Goal: Information Seeking & Learning: Learn about a topic

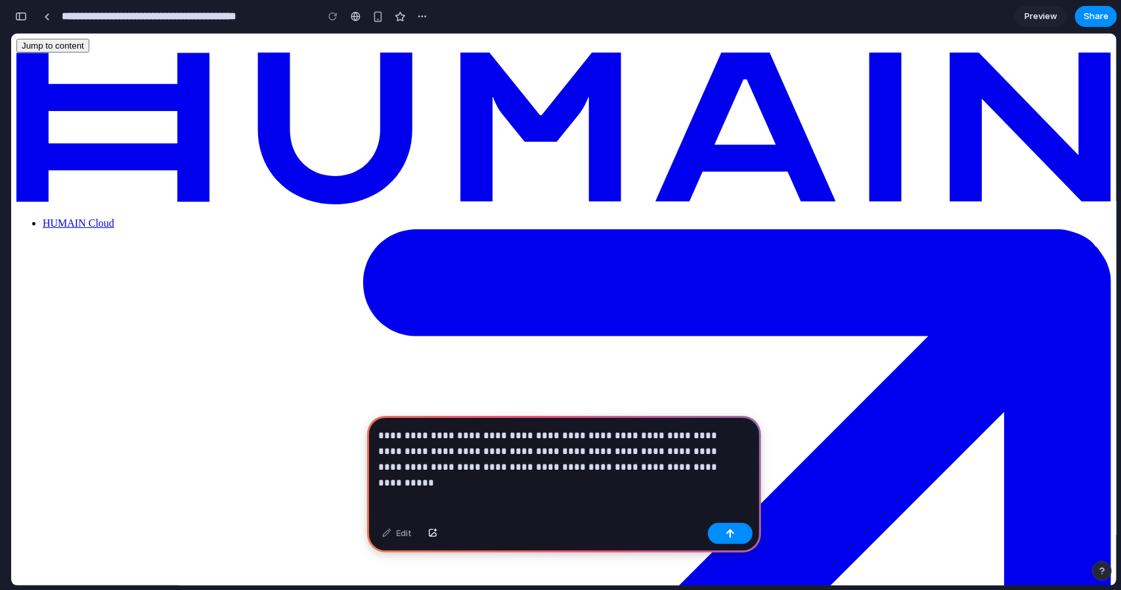
click at [527, 430] on p "**********" at bounding box center [561, 451] width 365 height 47
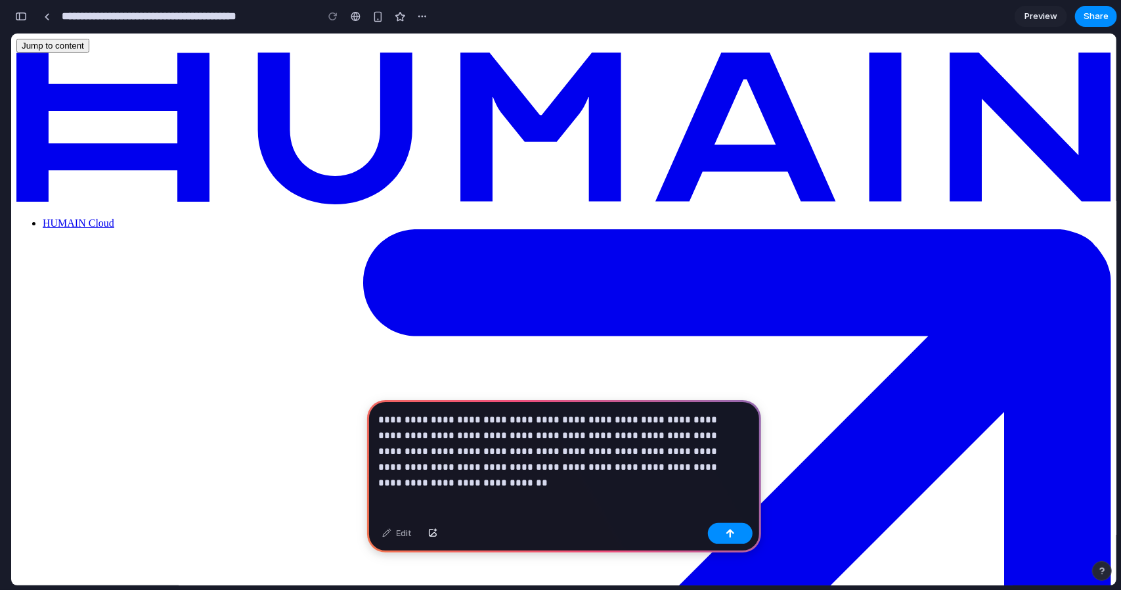
click at [703, 451] on p "**********" at bounding box center [561, 443] width 365 height 63
click at [711, 454] on p "**********" at bounding box center [561, 443] width 365 height 63
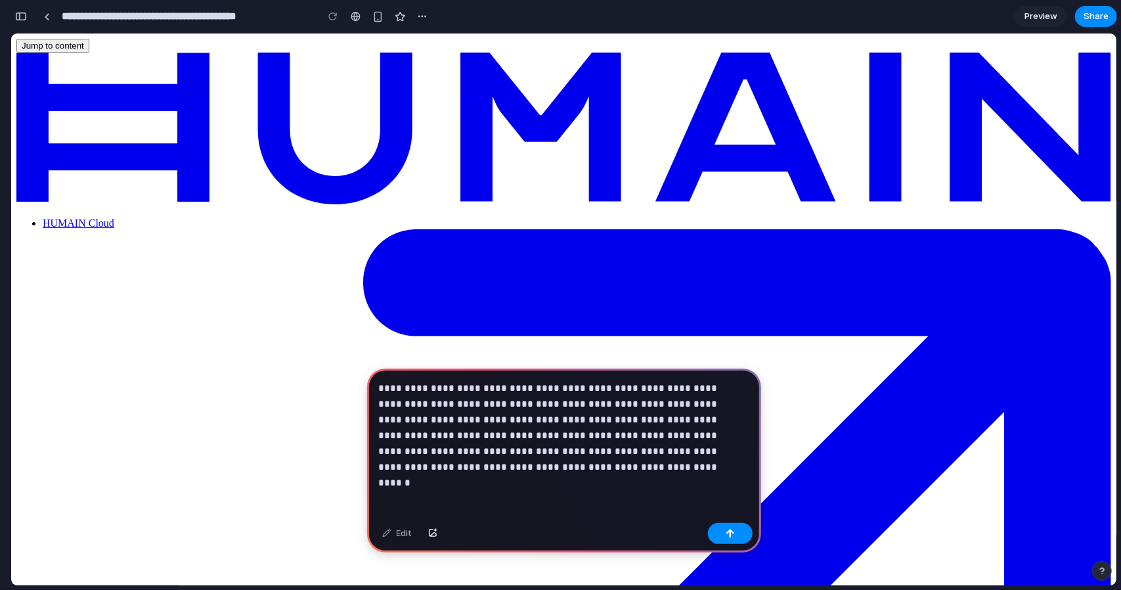
click at [711, 442] on p "**********" at bounding box center [561, 427] width 365 height 95
click at [730, 530] on div "button" at bounding box center [730, 533] width 9 height 9
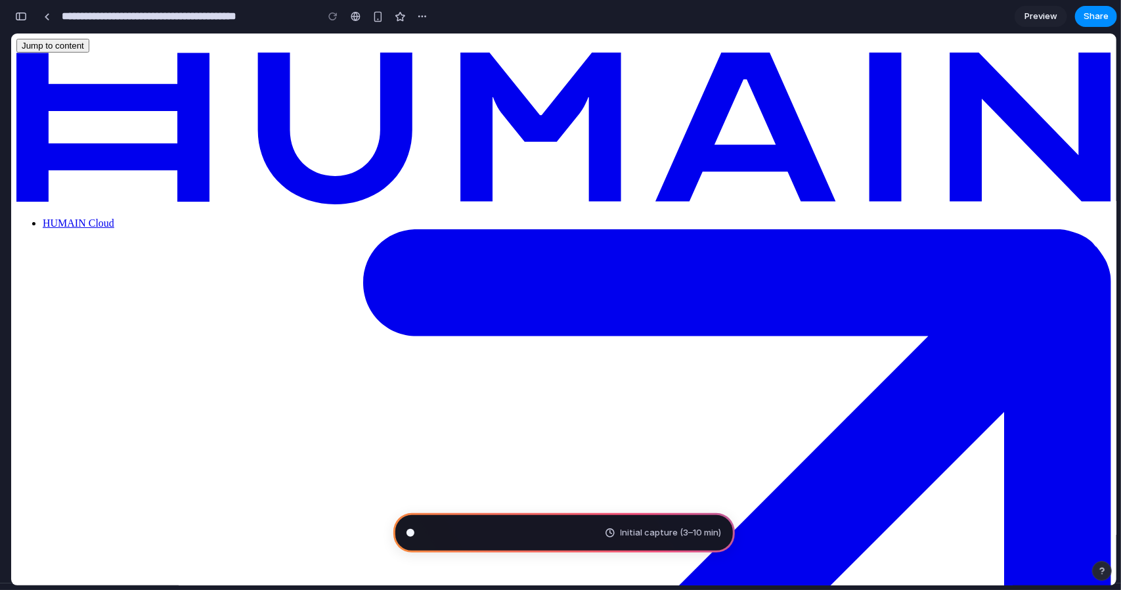
scroll to position [21, 0]
type input "**********"
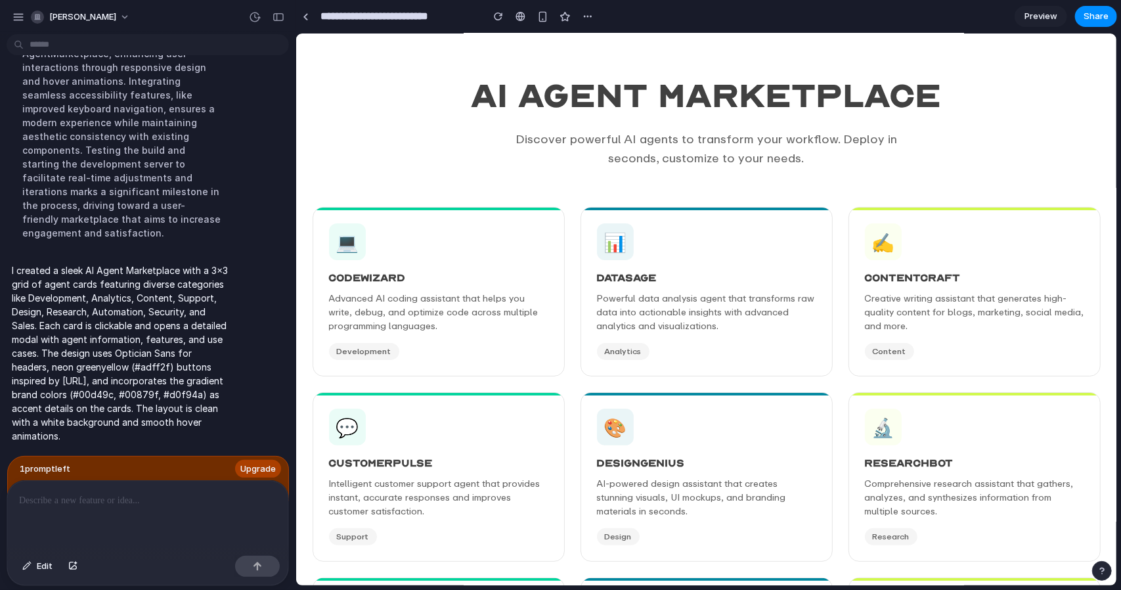
scroll to position [0, 0]
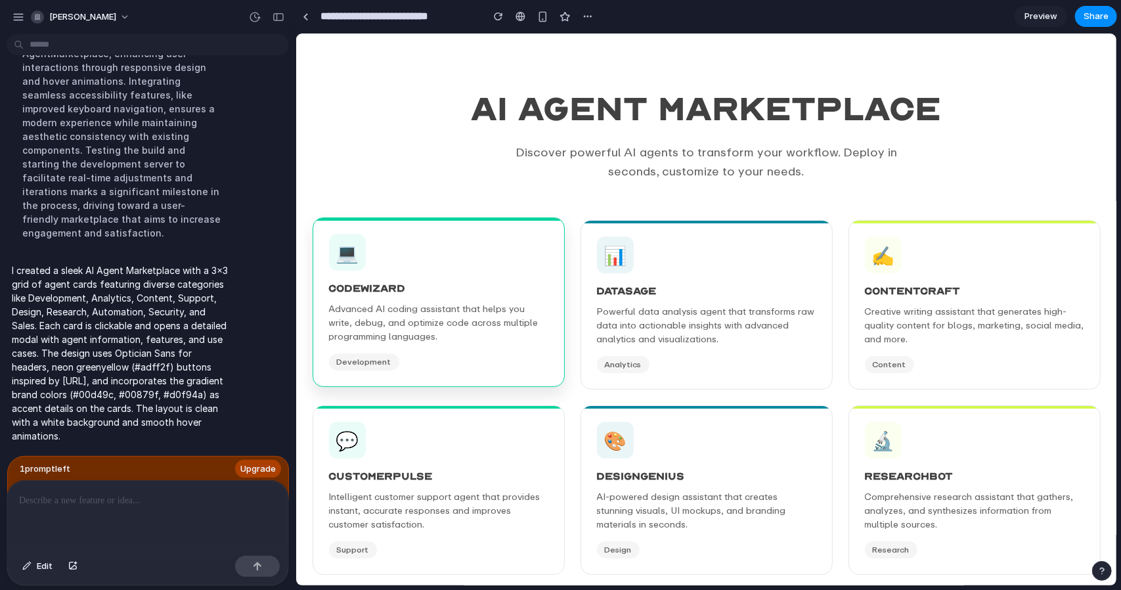
click at [480, 289] on h3 "CodeWizard" at bounding box center [437, 287] width 219 height 15
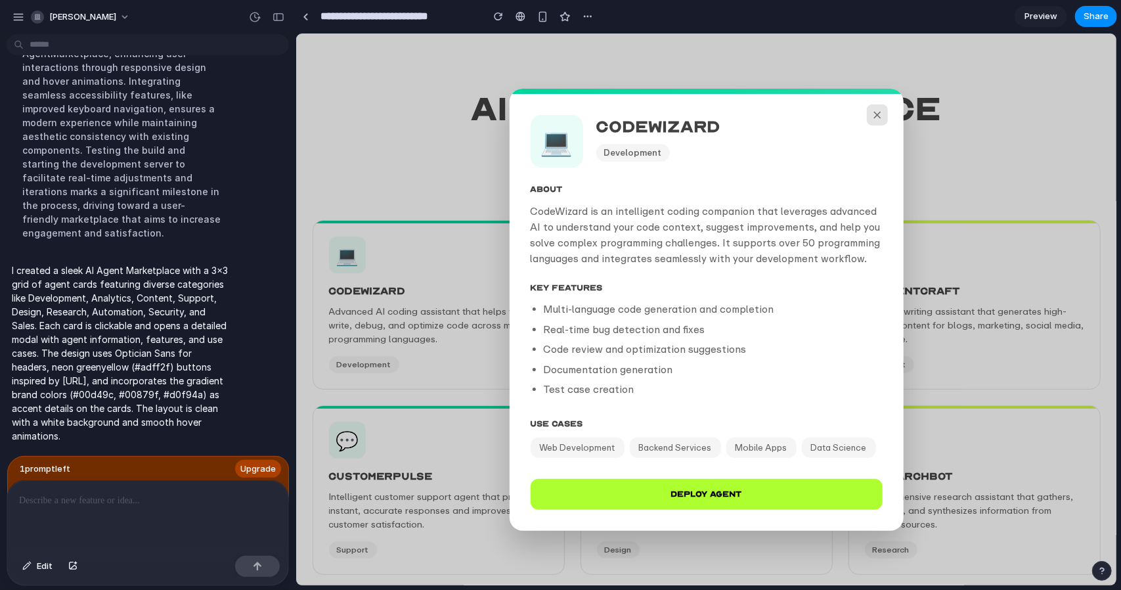
click at [876, 112] on icon at bounding box center [877, 114] width 12 height 12
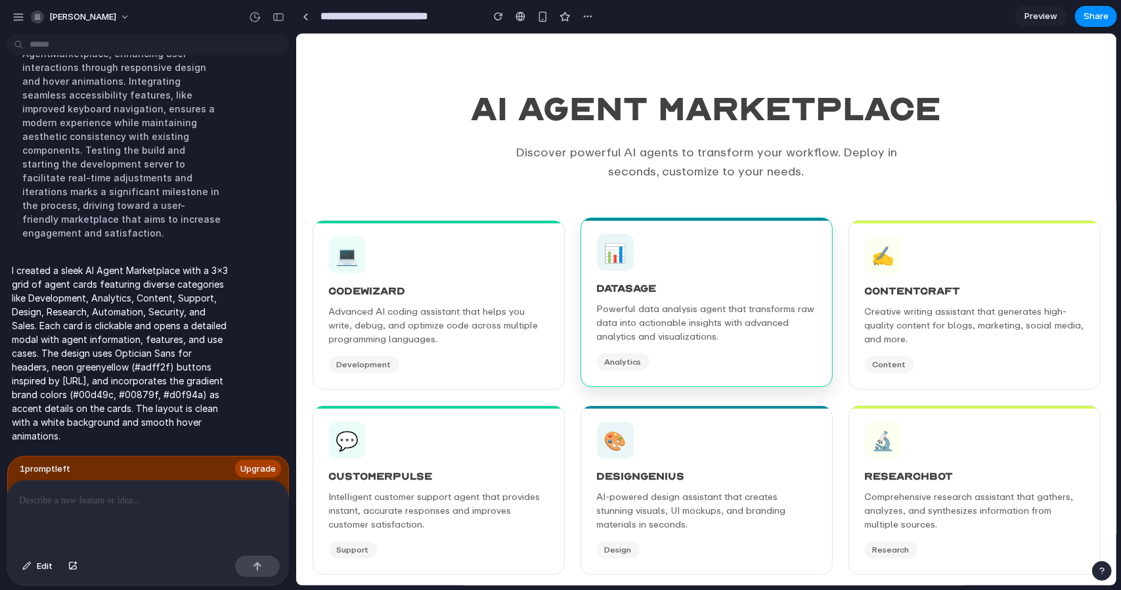
click at [713, 319] on p "Powerful data analysis agent that transforms raw data into actionable insights …" at bounding box center [705, 321] width 219 height 41
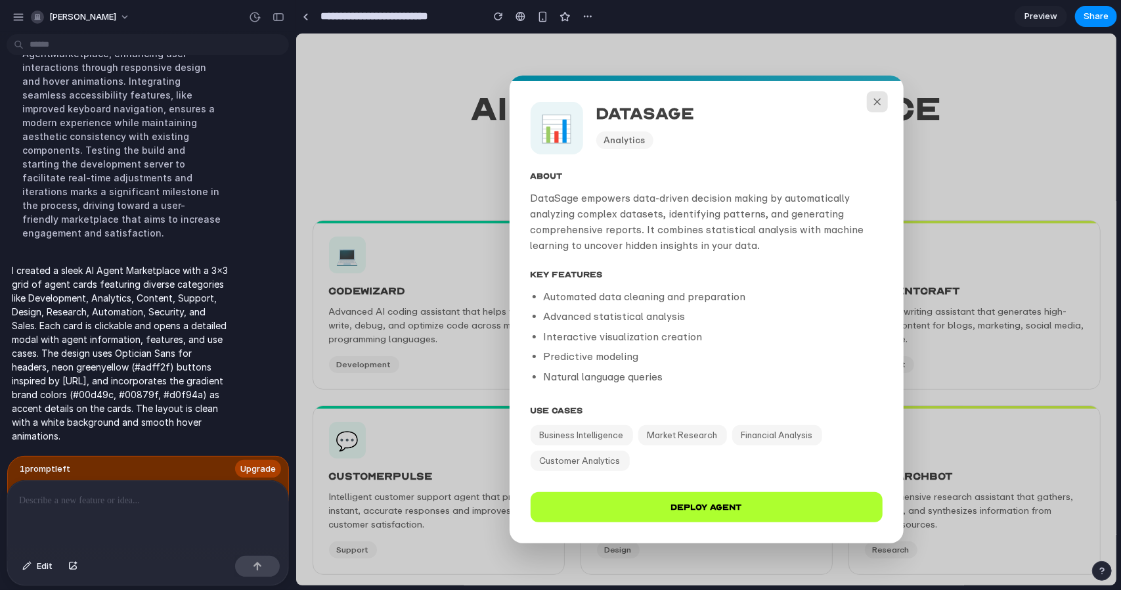
click at [879, 103] on icon at bounding box center [877, 101] width 12 height 12
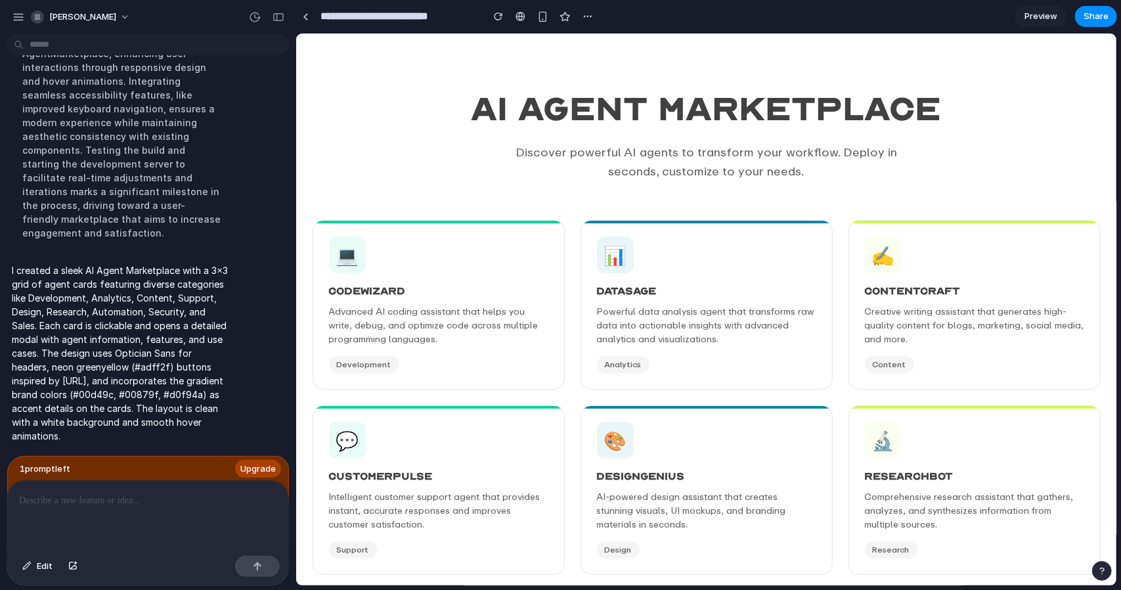
click at [134, 504] on div at bounding box center [147, 516] width 281 height 70
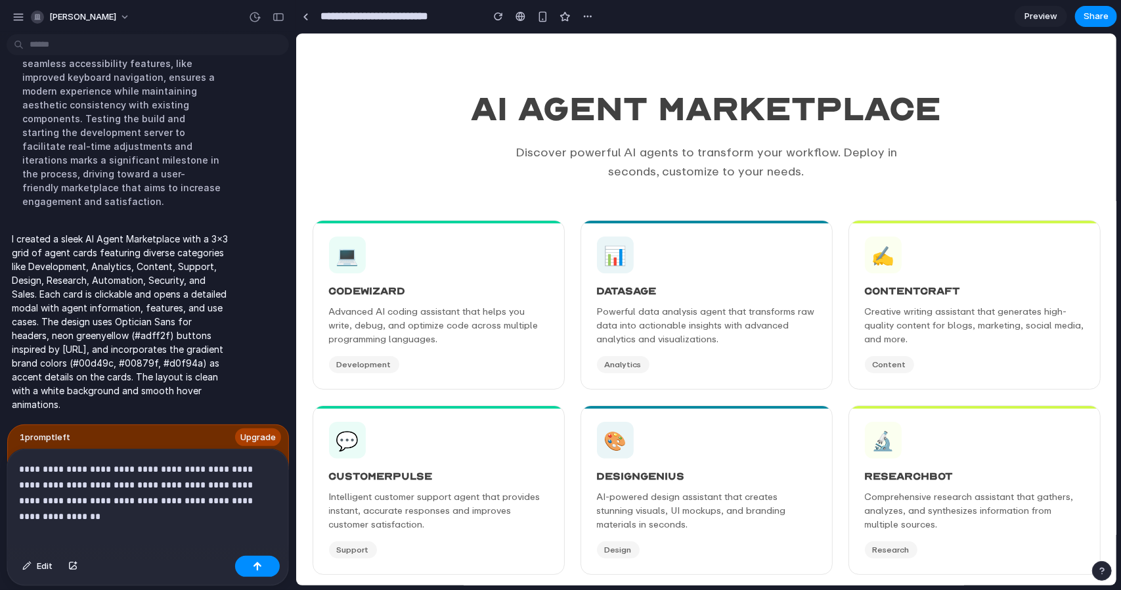
scroll to position [296, 0]
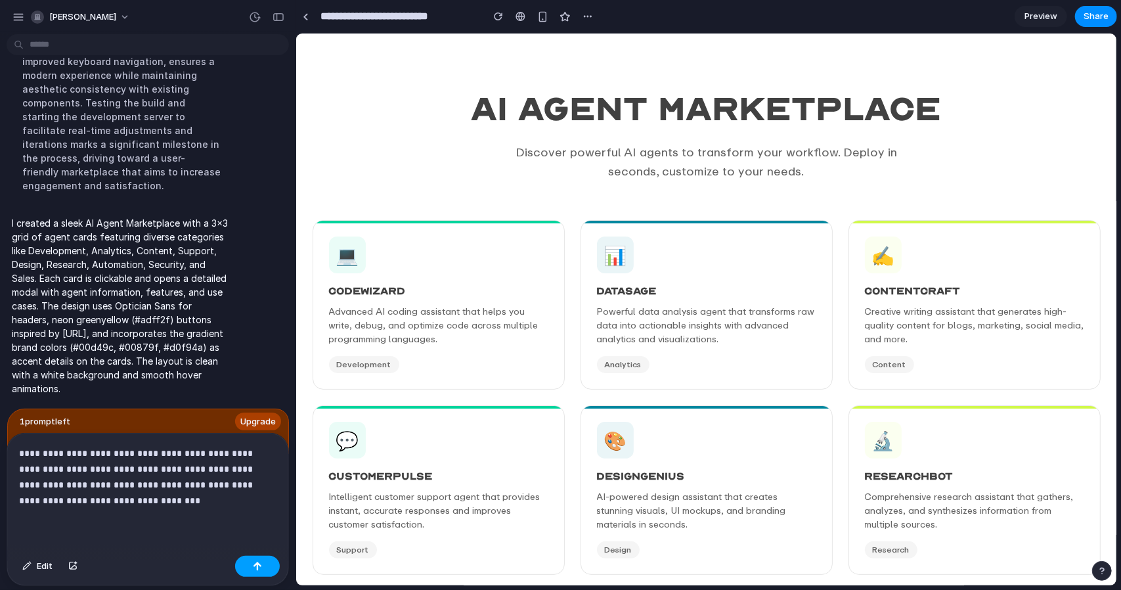
click at [246, 562] on button "button" at bounding box center [257, 566] width 45 height 21
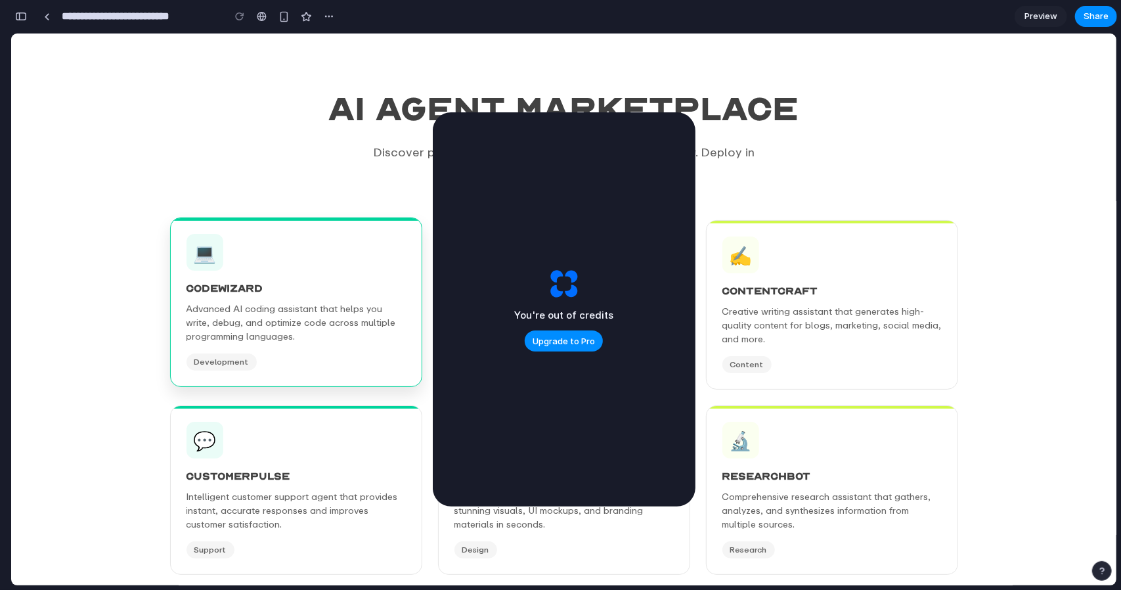
scroll to position [1362, 0]
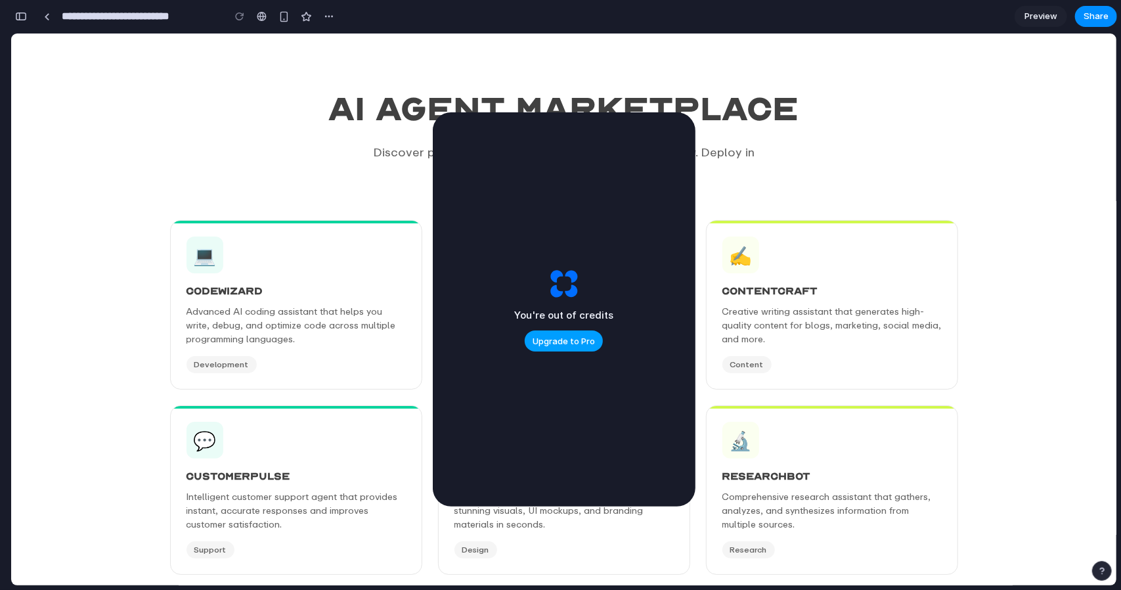
click at [577, 338] on span "Upgrade to Pro" at bounding box center [564, 341] width 62 height 13
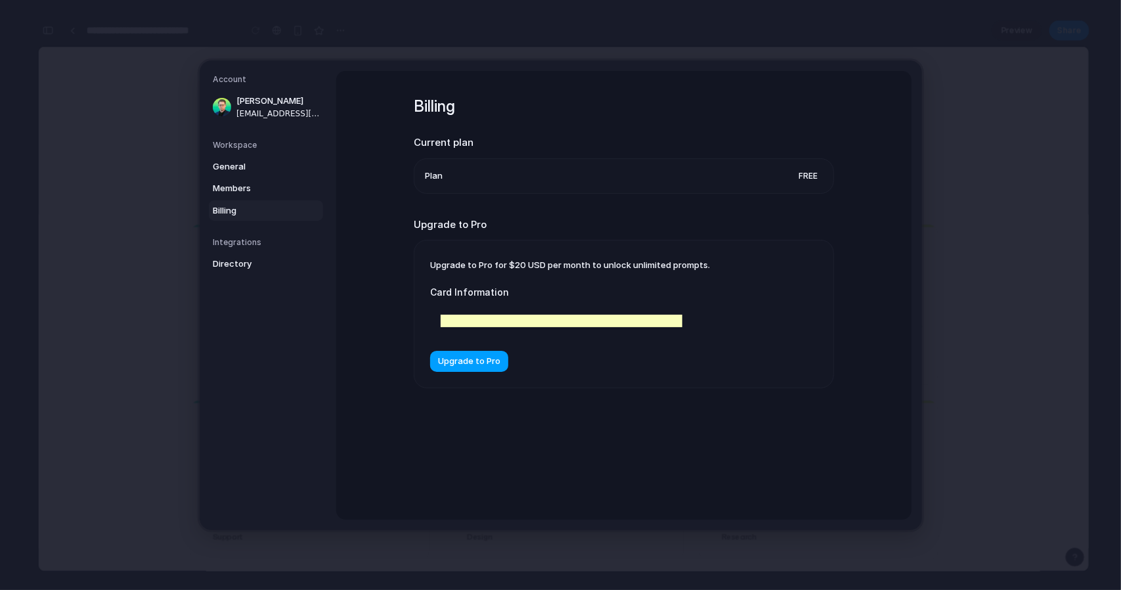
scroll to position [1211, 0]
click at [491, 363] on span "Upgrade to Pro" at bounding box center [469, 361] width 62 height 13
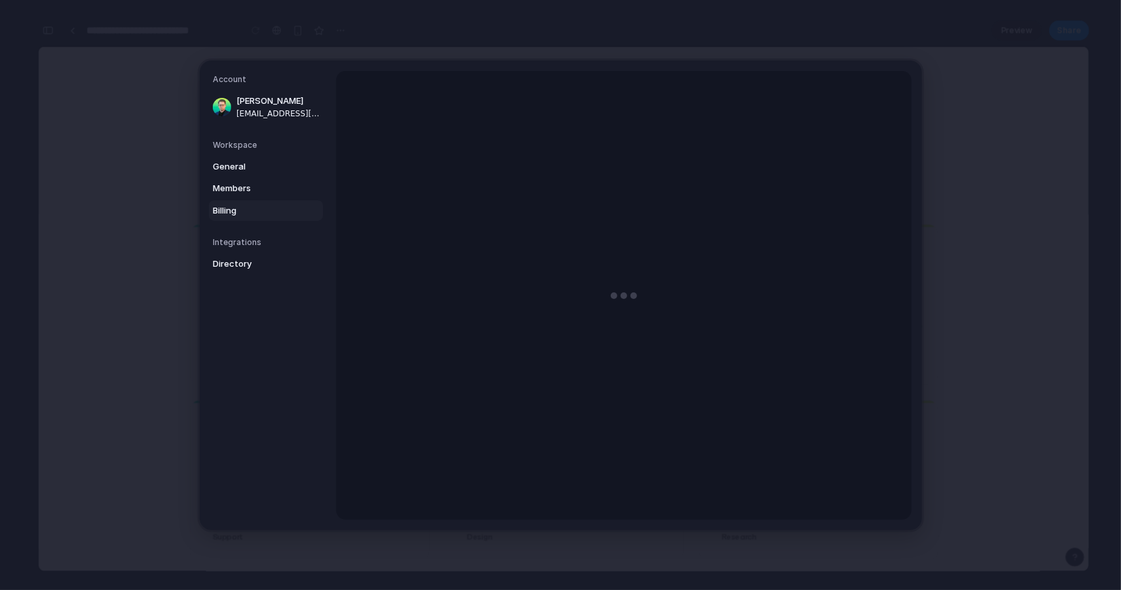
scroll to position [1266, 0]
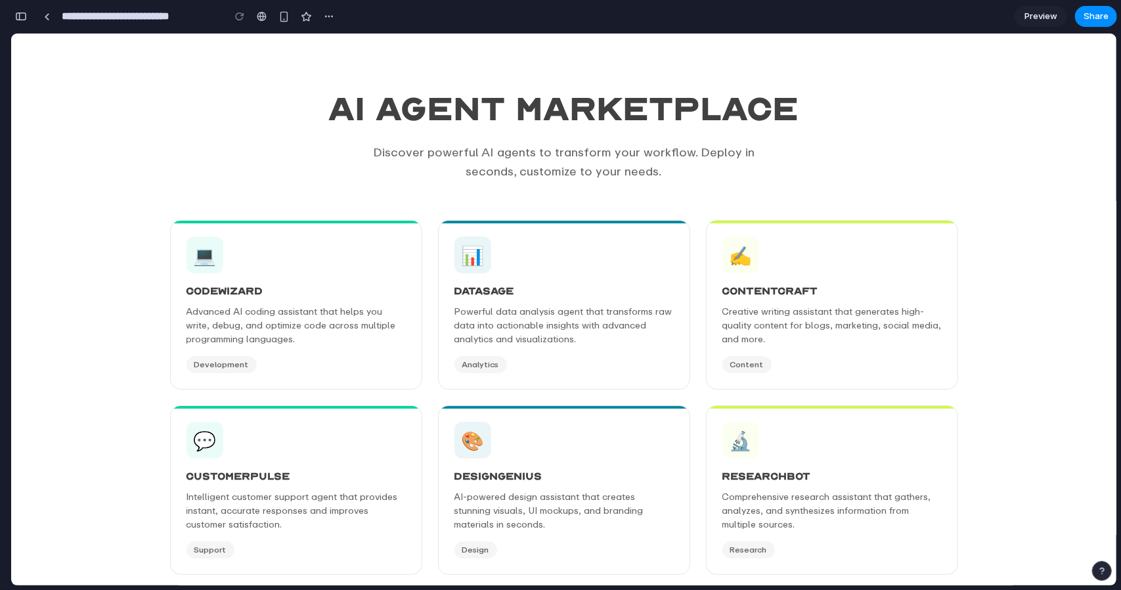
click at [24, 13] on div "button" at bounding box center [21, 16] width 12 height 9
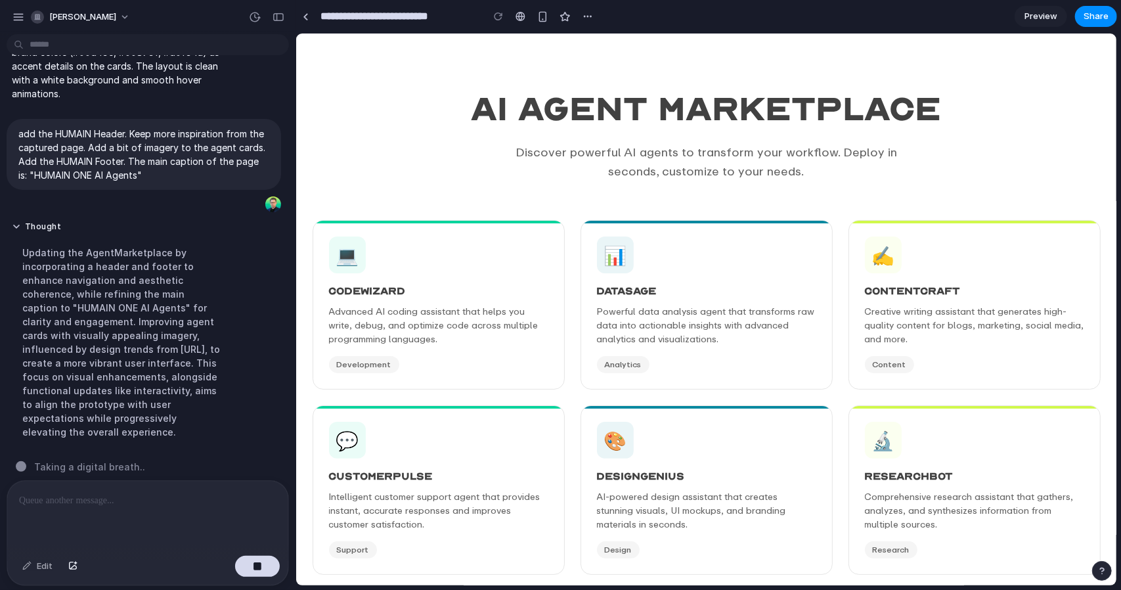
scroll to position [356, 0]
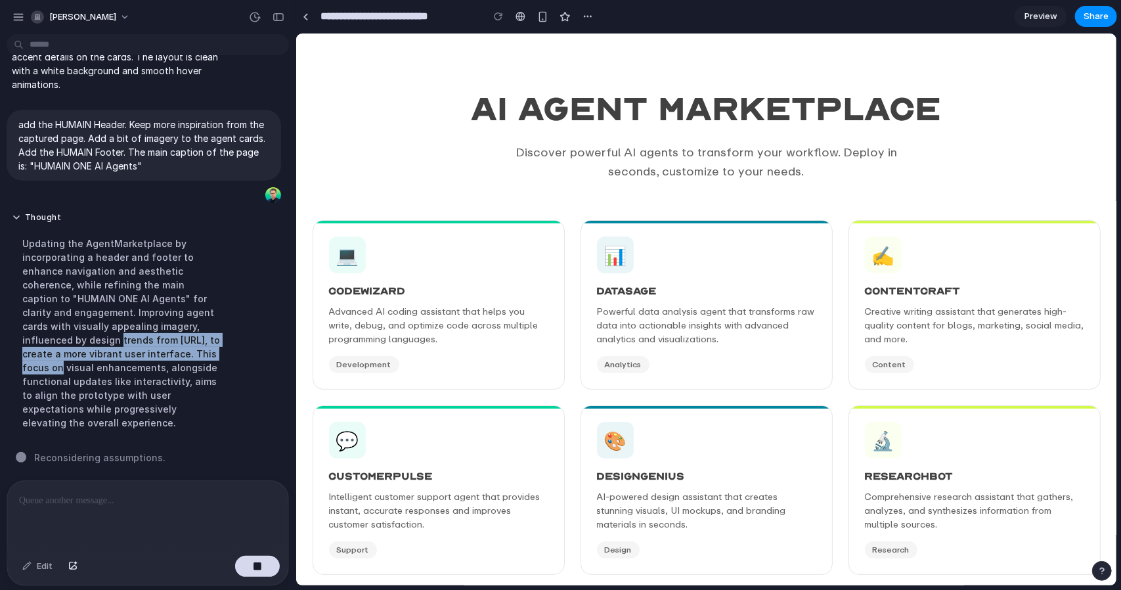
drag, startPoint x: 54, startPoint y: 333, endPoint x: 196, endPoint y: 347, distance: 143.3
click at [196, 347] on div "Updating the AgentMarketplace by incorporating a header and footer to enhance n…" at bounding box center [121, 333] width 219 height 209
click at [194, 346] on div "Updating the AgentMarketplace by incorporating a header and footer to enhance n…" at bounding box center [121, 333] width 219 height 209
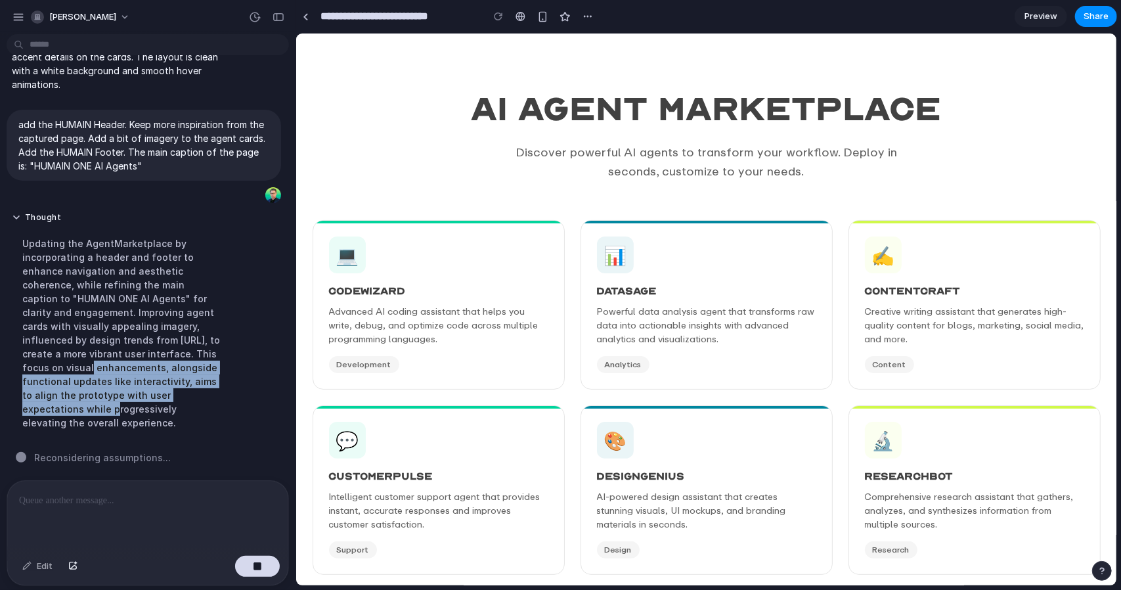
drag, startPoint x: 38, startPoint y: 366, endPoint x: 224, endPoint y: 395, distance: 188.1
click at [224, 395] on div "Updating the AgentMarketplace by incorporating a header and footer to enhance n…" at bounding box center [121, 333] width 219 height 209
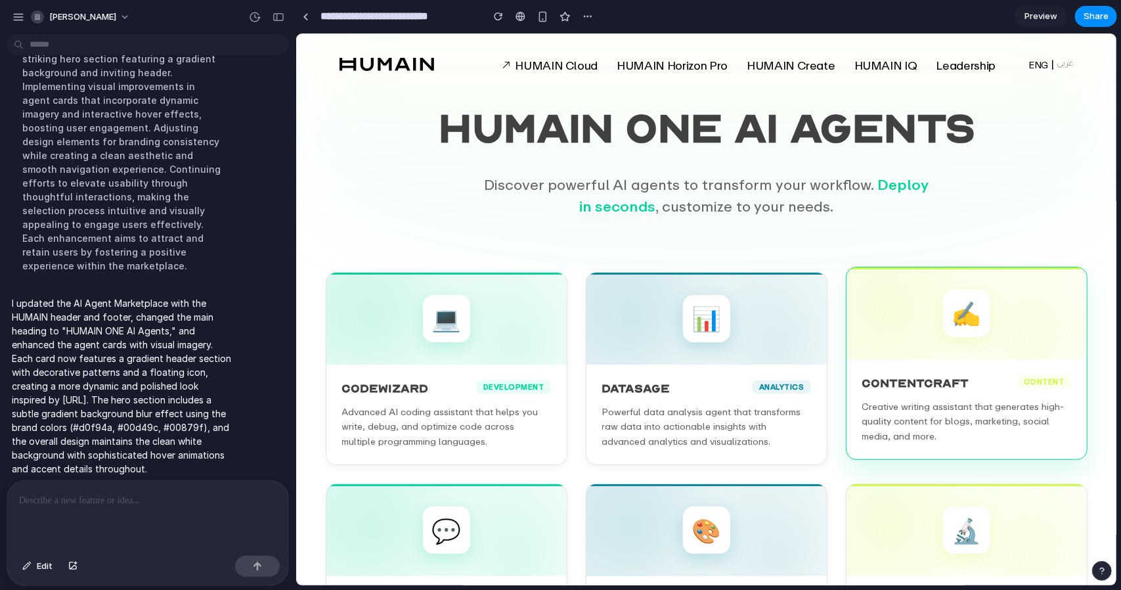
scroll to position [0, 0]
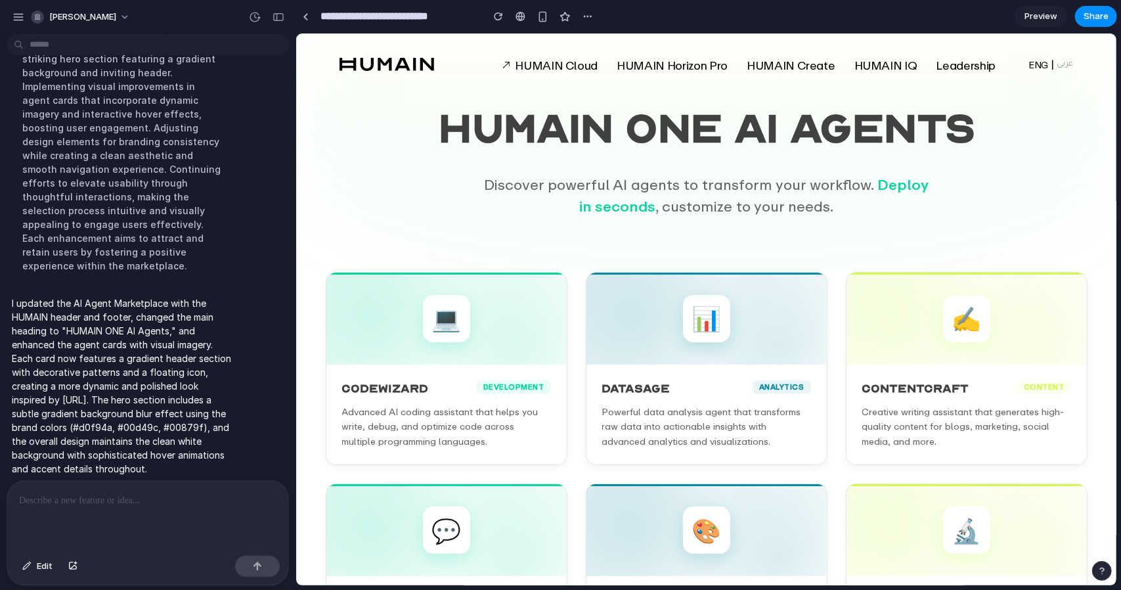
click at [120, 526] on div at bounding box center [147, 516] width 281 height 70
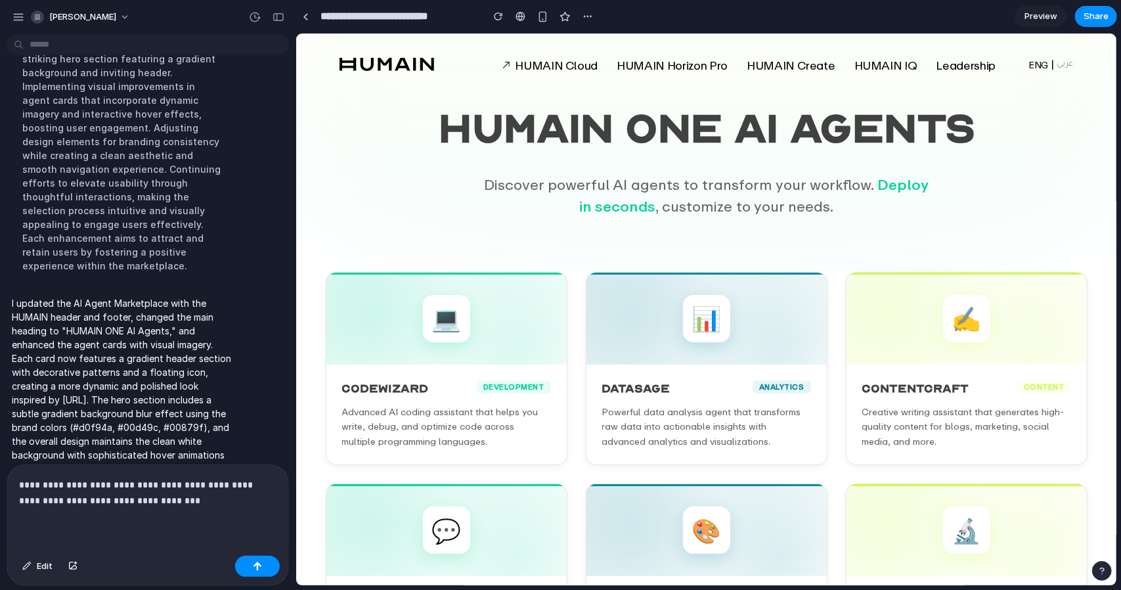
click at [41, 493] on p "**********" at bounding box center [145, 493] width 252 height 32
click at [74, 560] on button "button" at bounding box center [73, 566] width 22 height 21
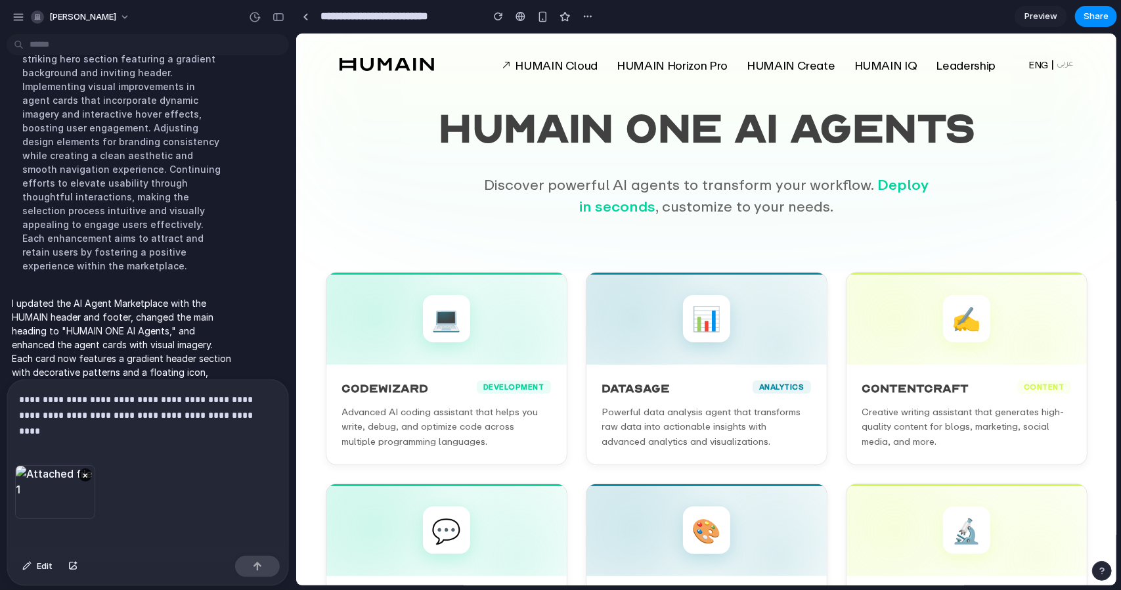
click at [228, 417] on p "**********" at bounding box center [145, 407] width 252 height 32
click at [256, 566] on div "button" at bounding box center [257, 566] width 9 height 9
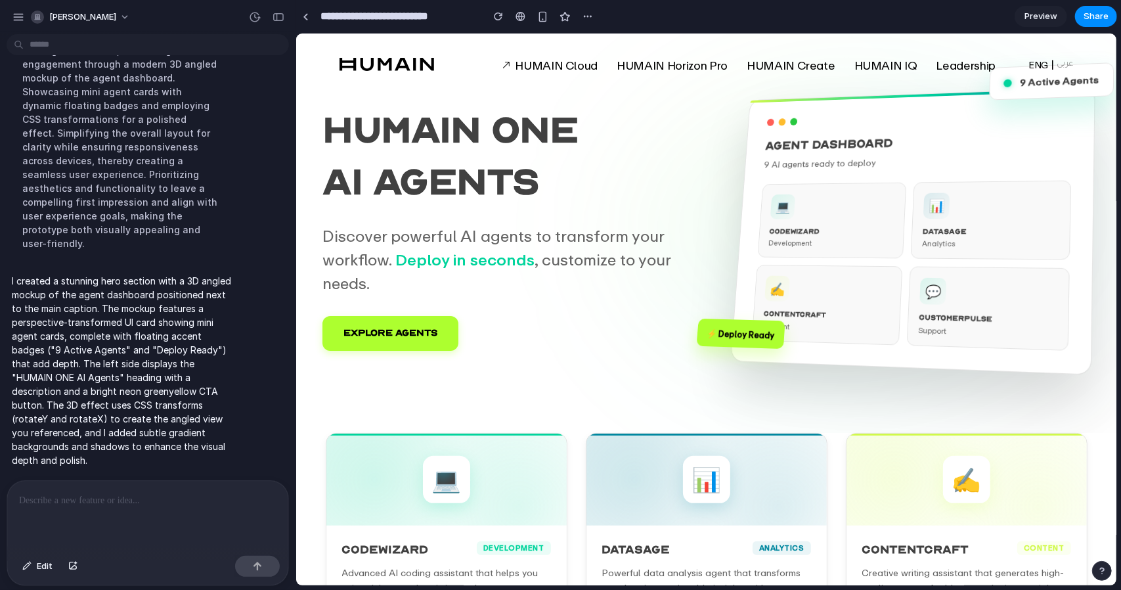
click at [135, 518] on div at bounding box center [147, 516] width 281 height 70
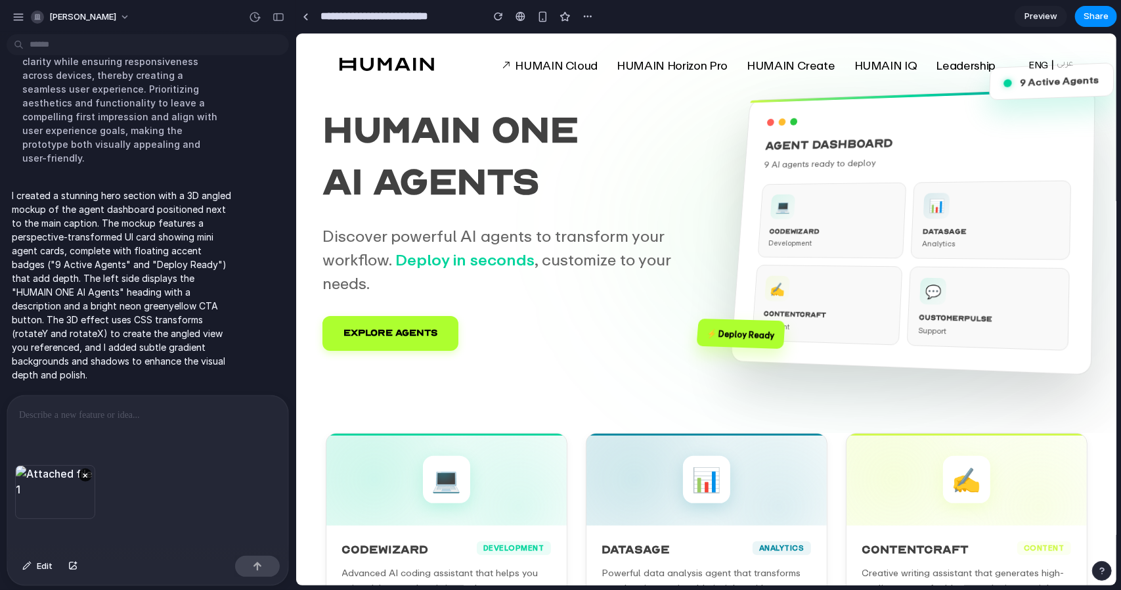
click at [98, 429] on div at bounding box center [147, 430] width 281 height 70
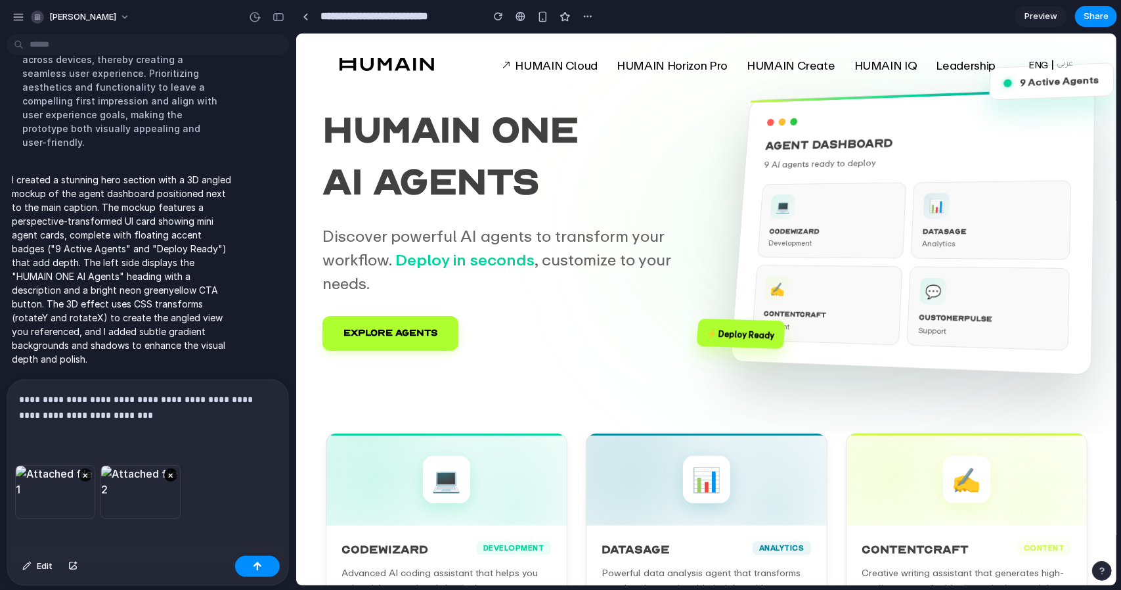
click at [171, 468] on button "×" at bounding box center [170, 474] width 13 height 13
click at [113, 418] on div "**********" at bounding box center [147, 422] width 281 height 85
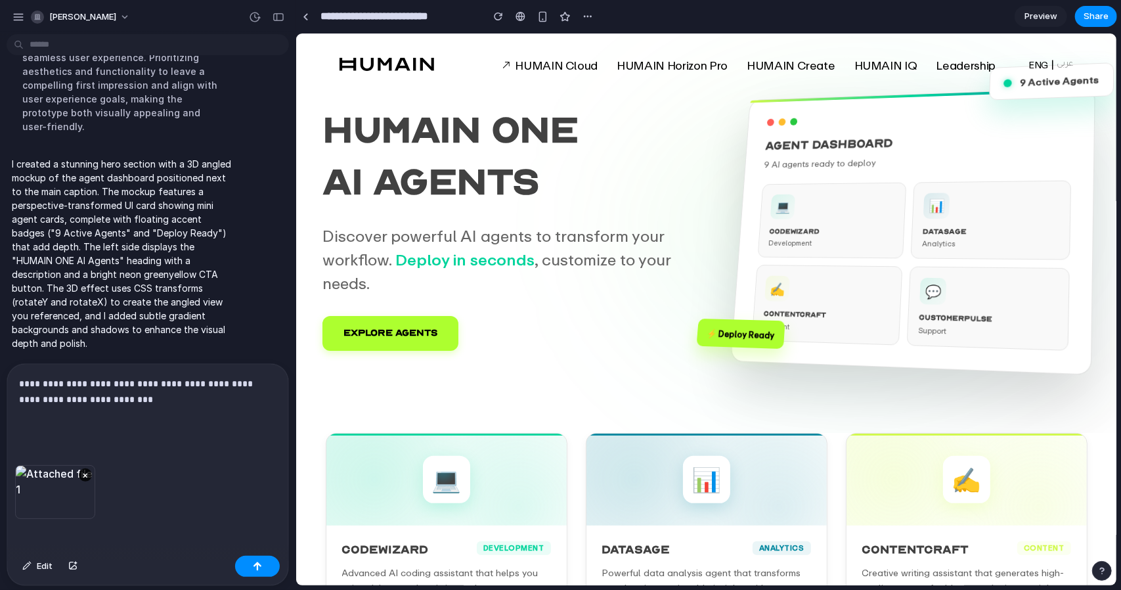
click at [56, 411] on p "**********" at bounding box center [145, 399] width 252 height 47
click at [45, 418] on div "**********" at bounding box center [147, 414] width 281 height 101
click at [51, 416] on p "**********" at bounding box center [145, 399] width 252 height 47
click at [264, 566] on button "button" at bounding box center [257, 566] width 45 height 21
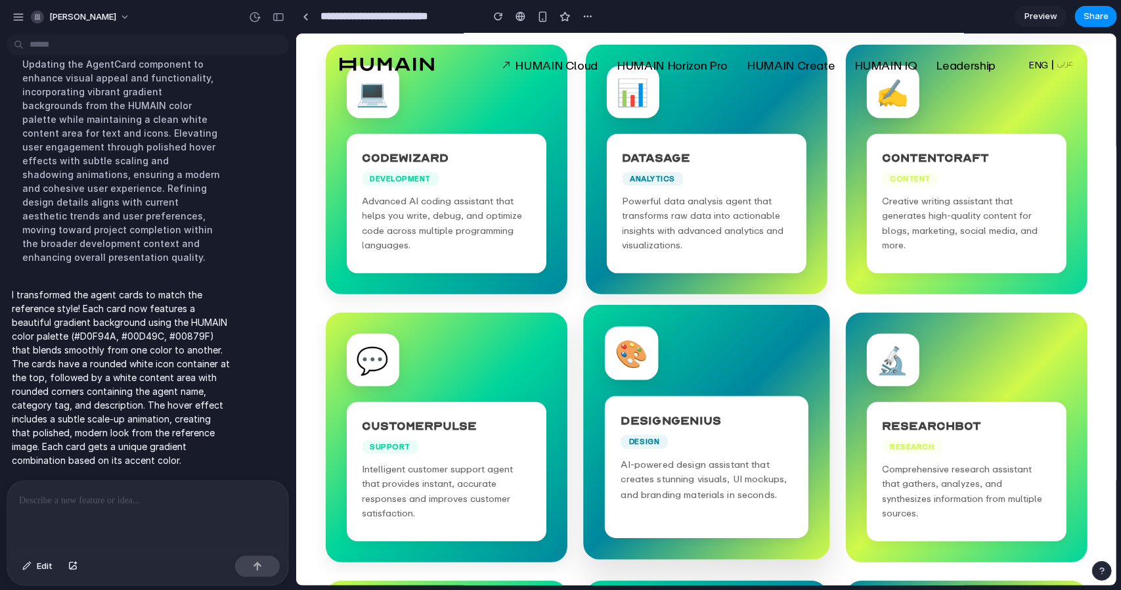
scroll to position [364, 0]
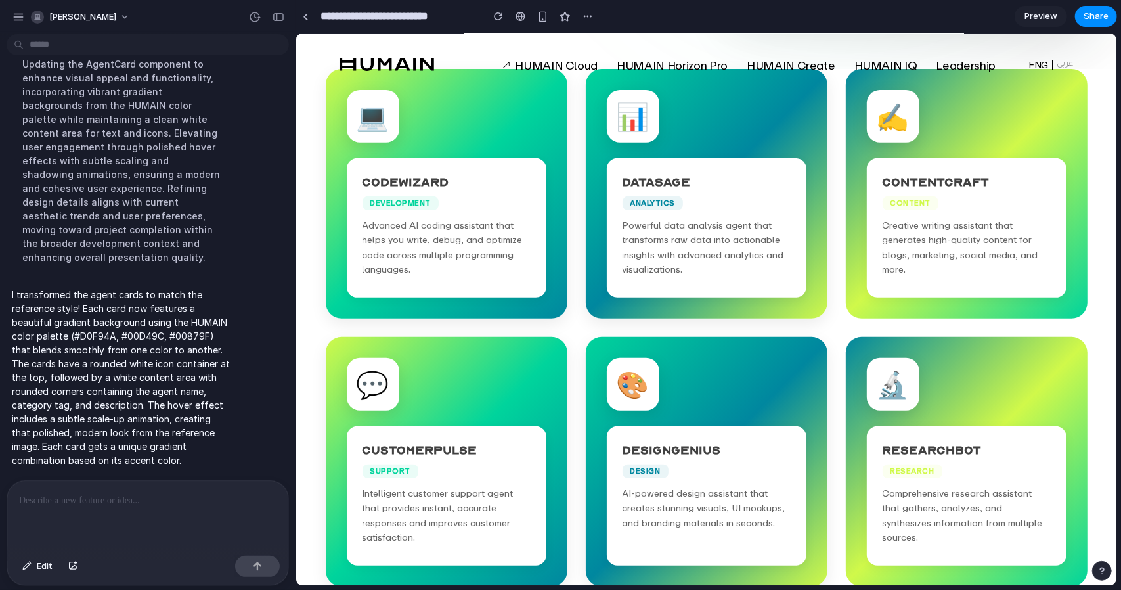
click at [157, 513] on div at bounding box center [147, 516] width 281 height 70
click at [76, 563] on div "button" at bounding box center [72, 566] width 9 height 8
click at [126, 523] on div at bounding box center [147, 516] width 281 height 70
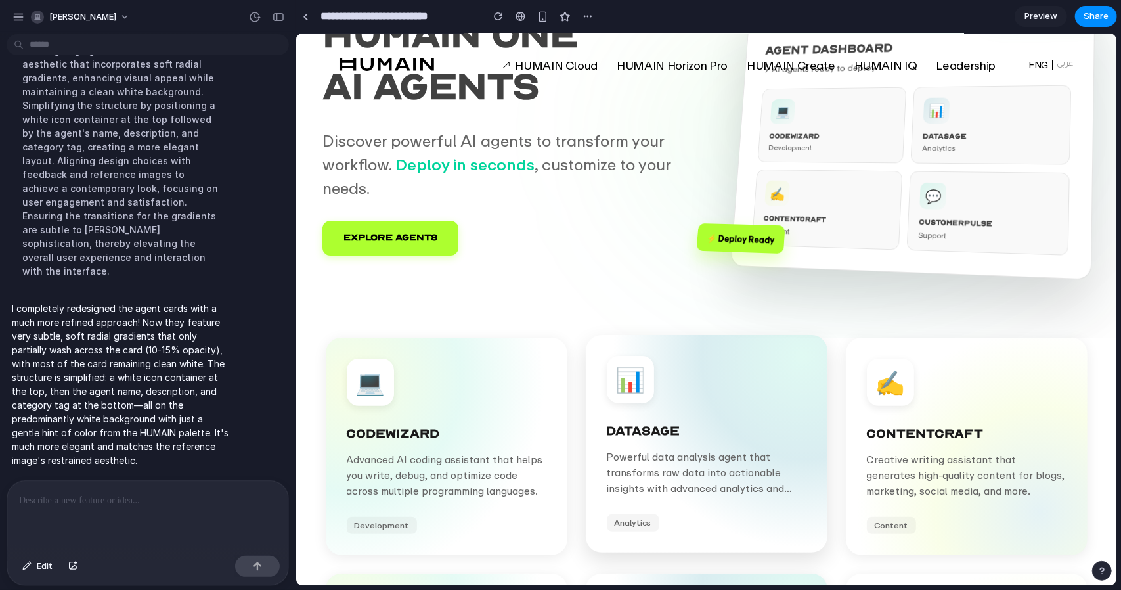
scroll to position [0, 0]
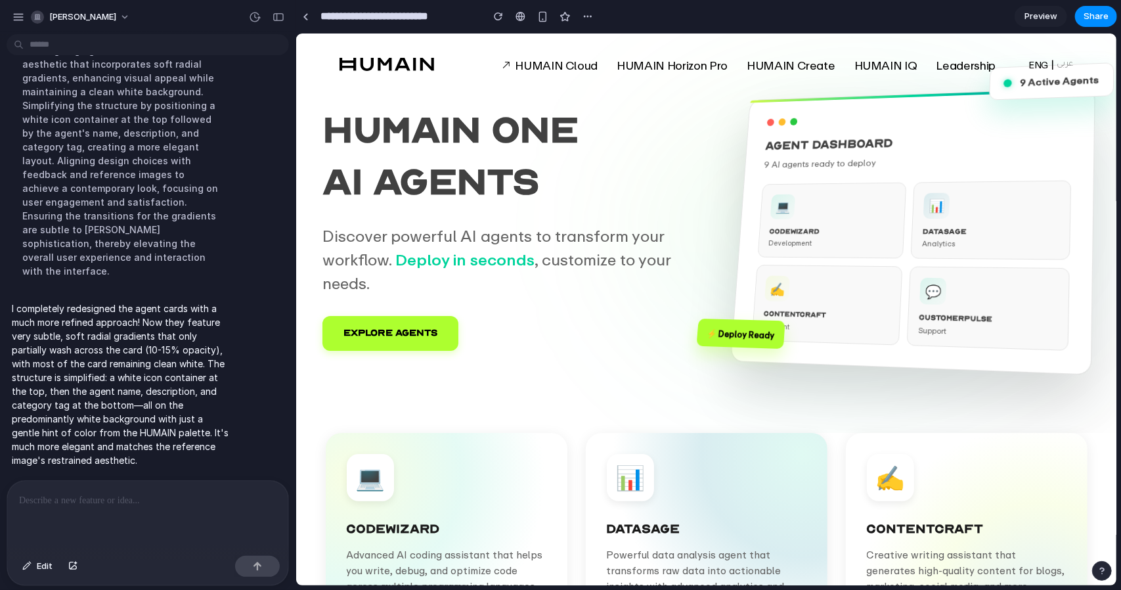
click at [125, 535] on div at bounding box center [147, 516] width 281 height 70
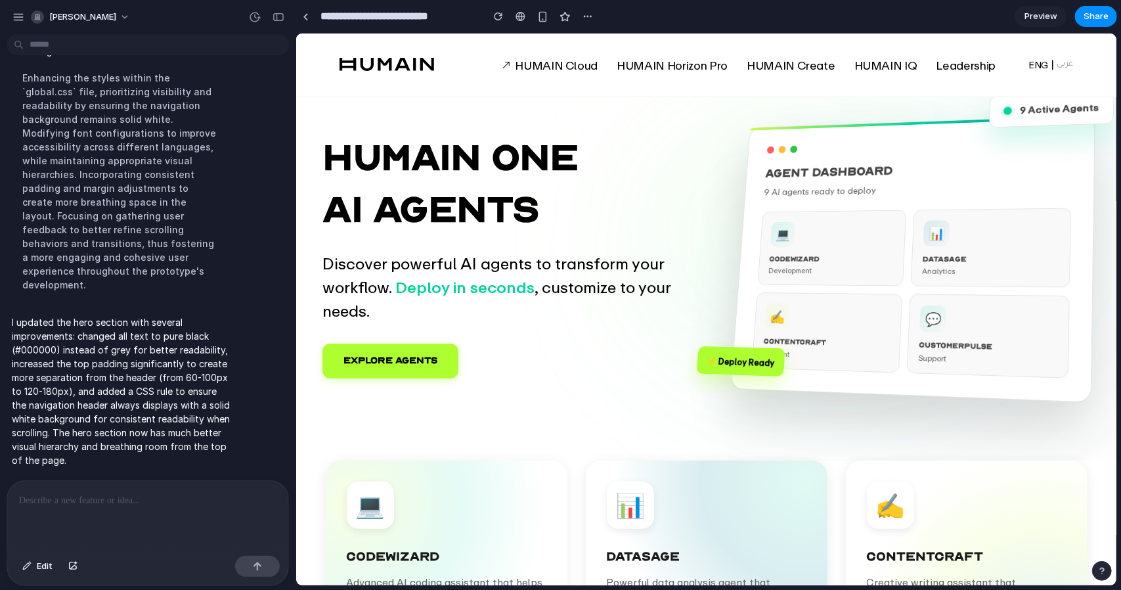
click at [120, 499] on p at bounding box center [145, 501] width 252 height 16
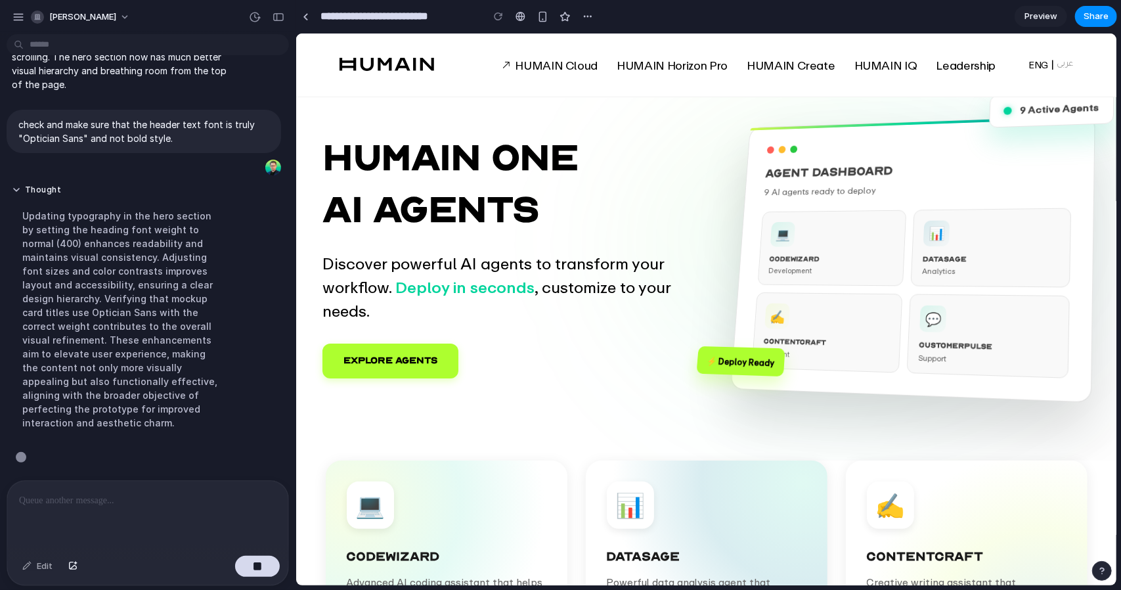
scroll to position [2484, 0]
click at [604, 384] on div "HUMAIN ONE AI Agents Discover powerful AI agents to transform your workflow. De…" at bounding box center [706, 255] width 768 height 278
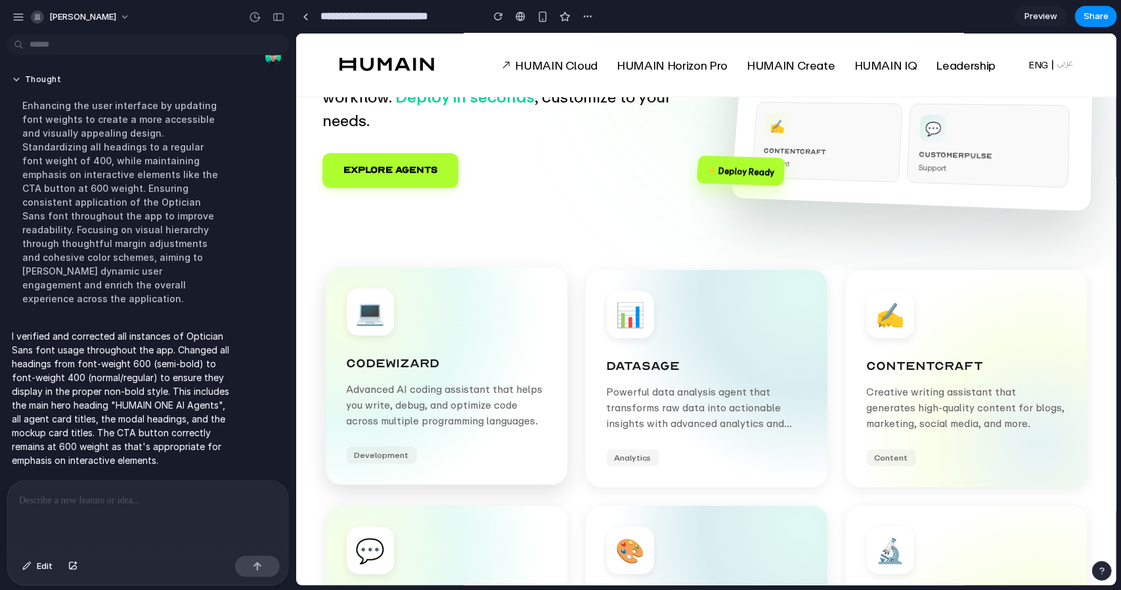
scroll to position [197, 0]
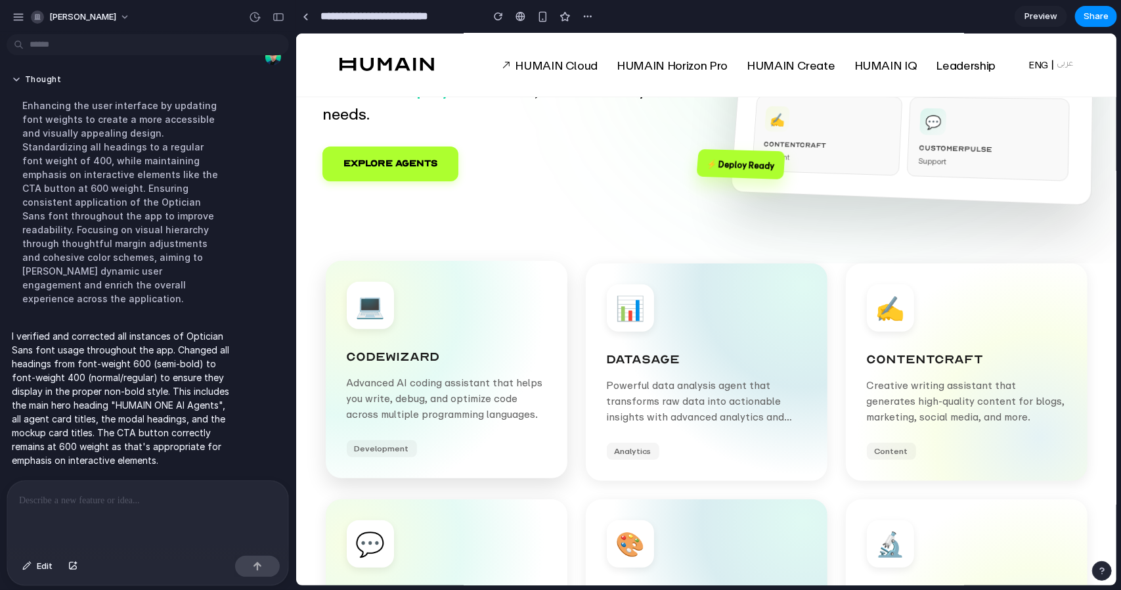
click at [508, 326] on div "💻 CodeWizard Advanced AI coding assistant that helps you write, debug, and opti…" at bounding box center [446, 368] width 242 height 217
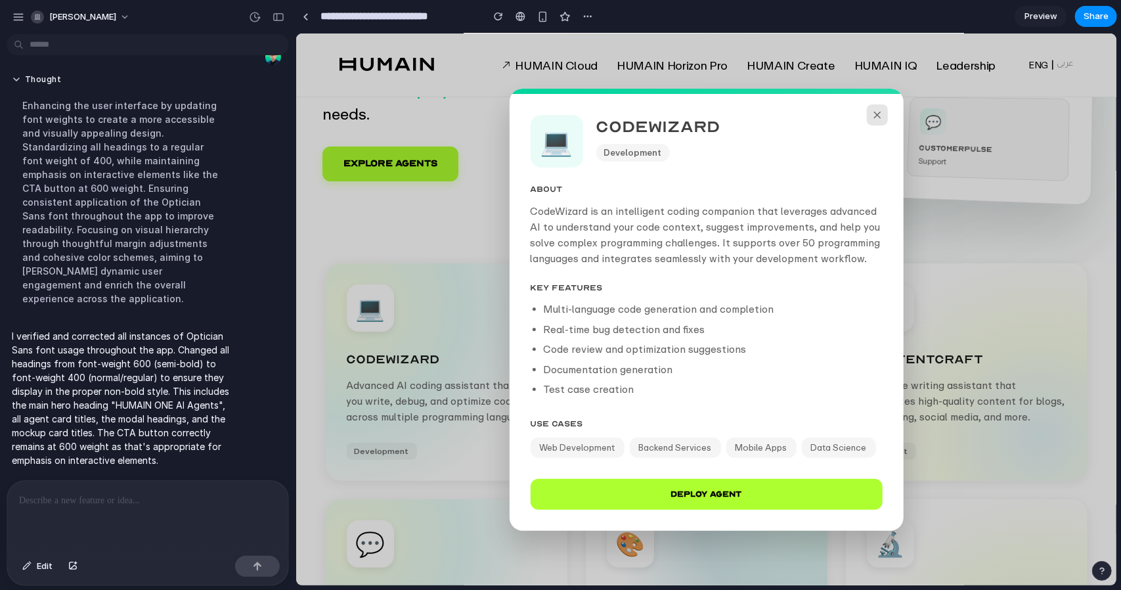
click at [873, 115] on icon at bounding box center [877, 114] width 12 height 12
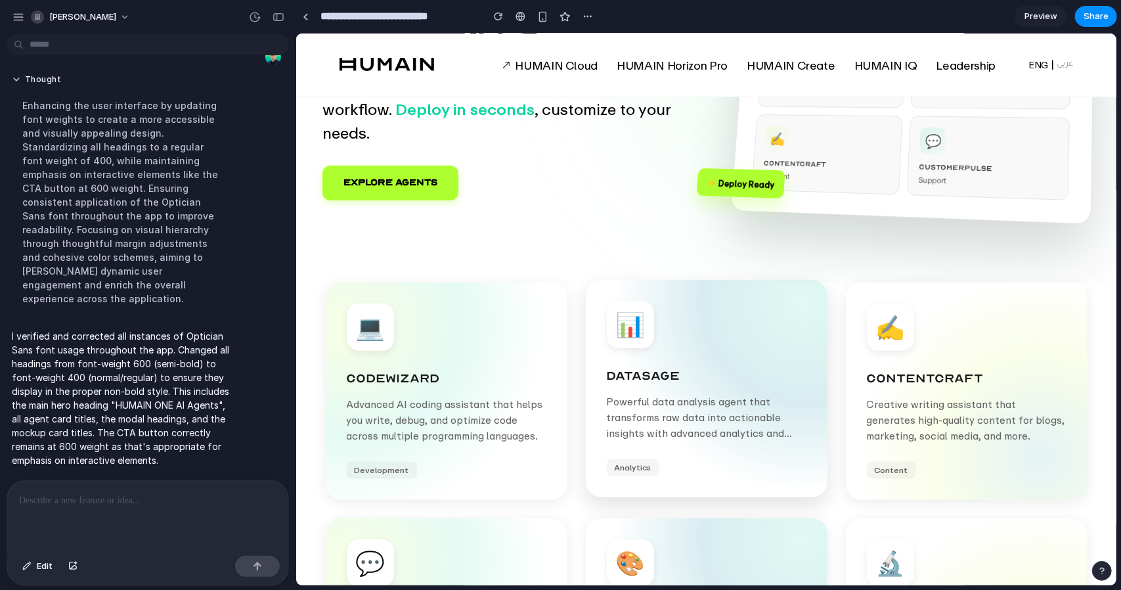
scroll to position [131, 0]
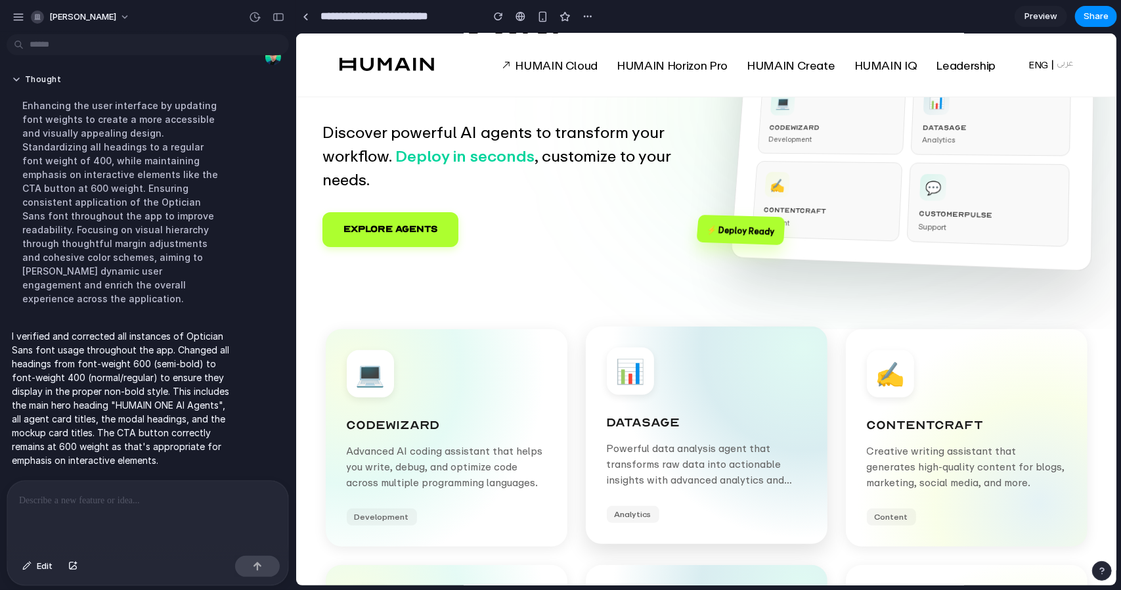
click at [681, 333] on div "📊 DataSage Powerful data analysis agent that transforms raw data into actionabl…" at bounding box center [706, 434] width 242 height 217
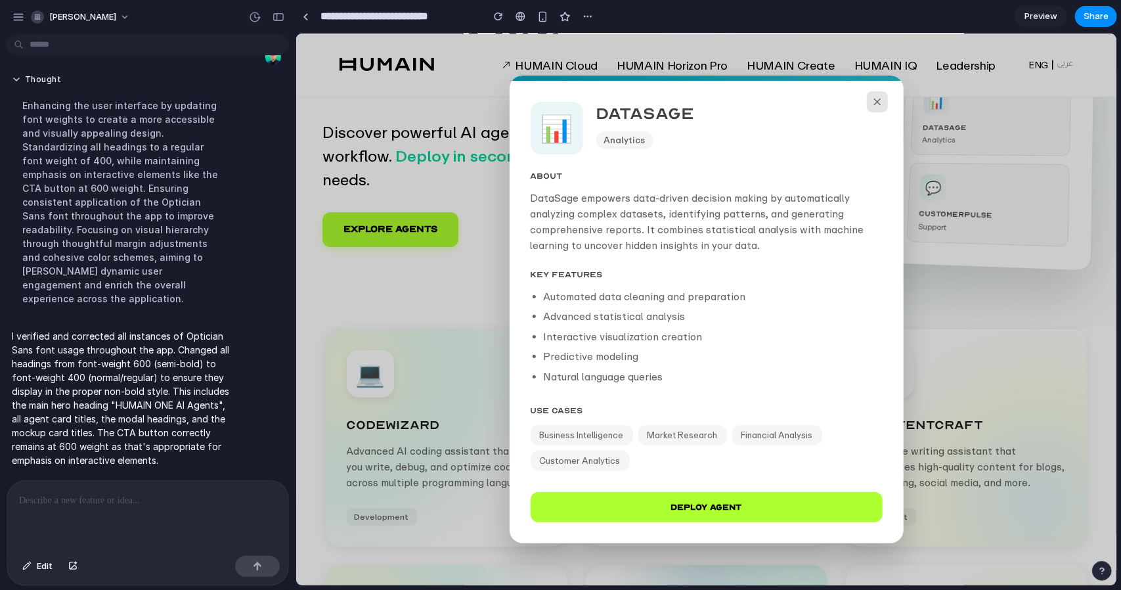
click at [872, 102] on icon at bounding box center [877, 101] width 12 height 12
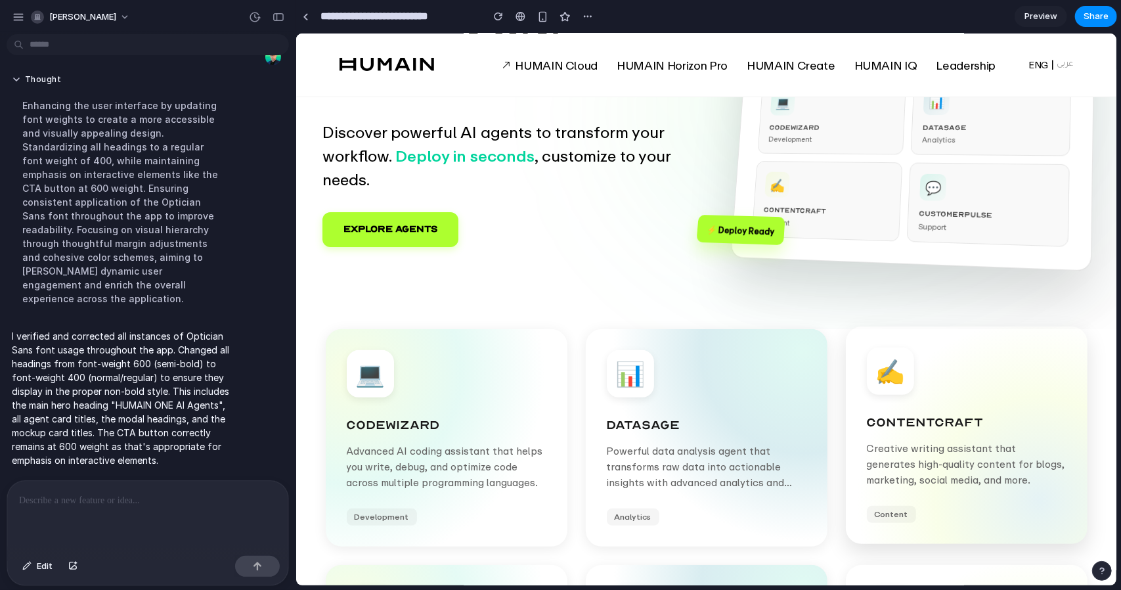
click at [971, 409] on div "✍️ ContentCraft Creative writing assistant that generates high-quality content …" at bounding box center [966, 434] width 242 height 217
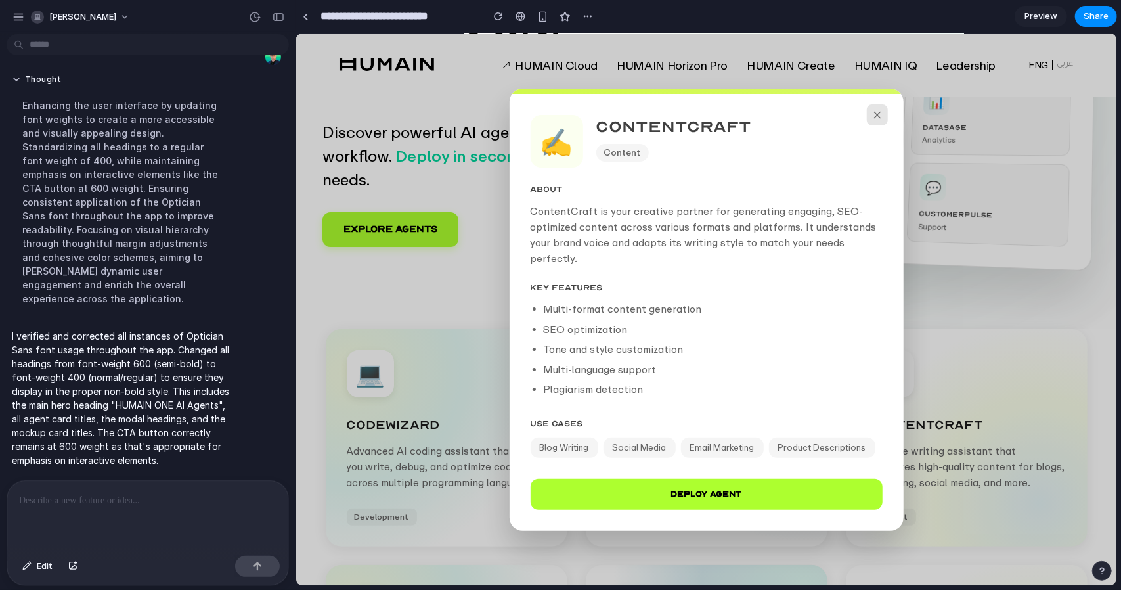
click at [880, 112] on icon at bounding box center [877, 114] width 12 height 12
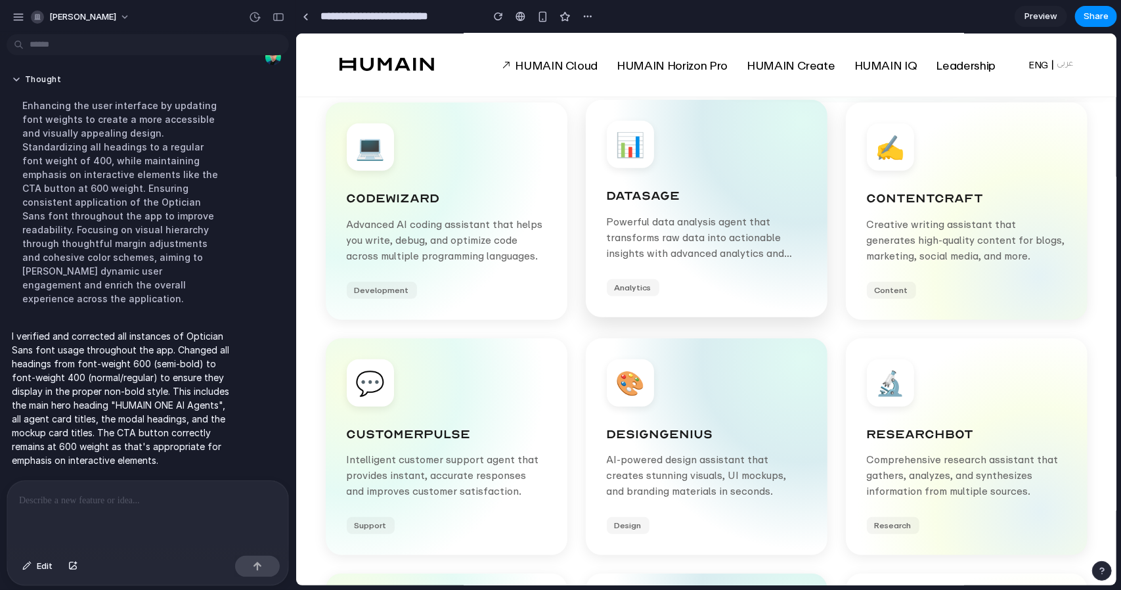
scroll to position [394, 0]
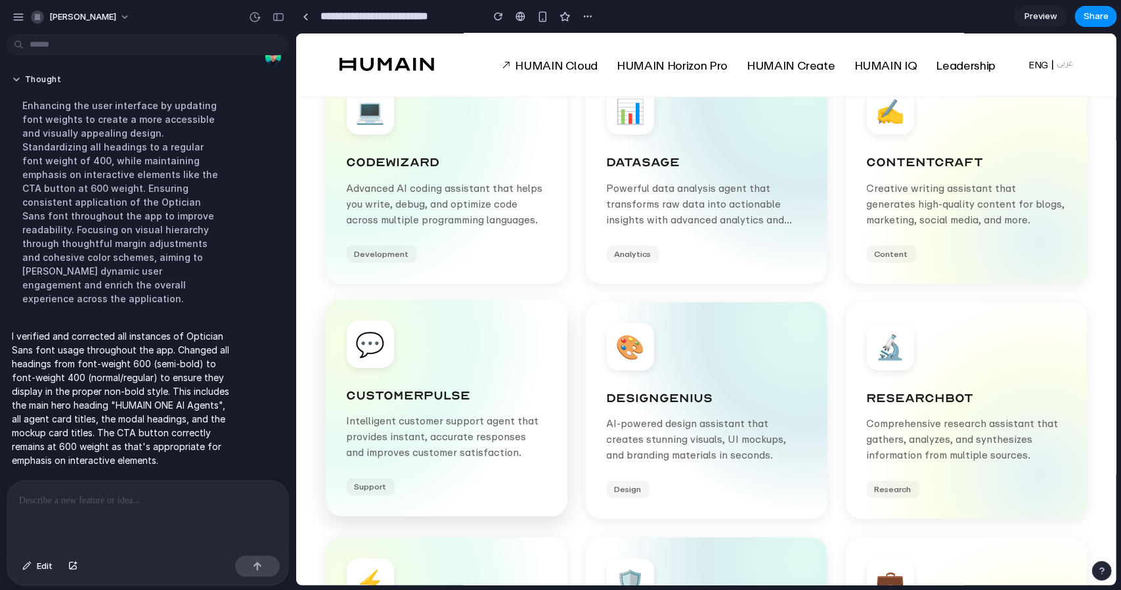
click at [483, 347] on div "💬 CustomerPulse Intelligent customer support agent that provides instant, accur…" at bounding box center [446, 407] width 242 height 217
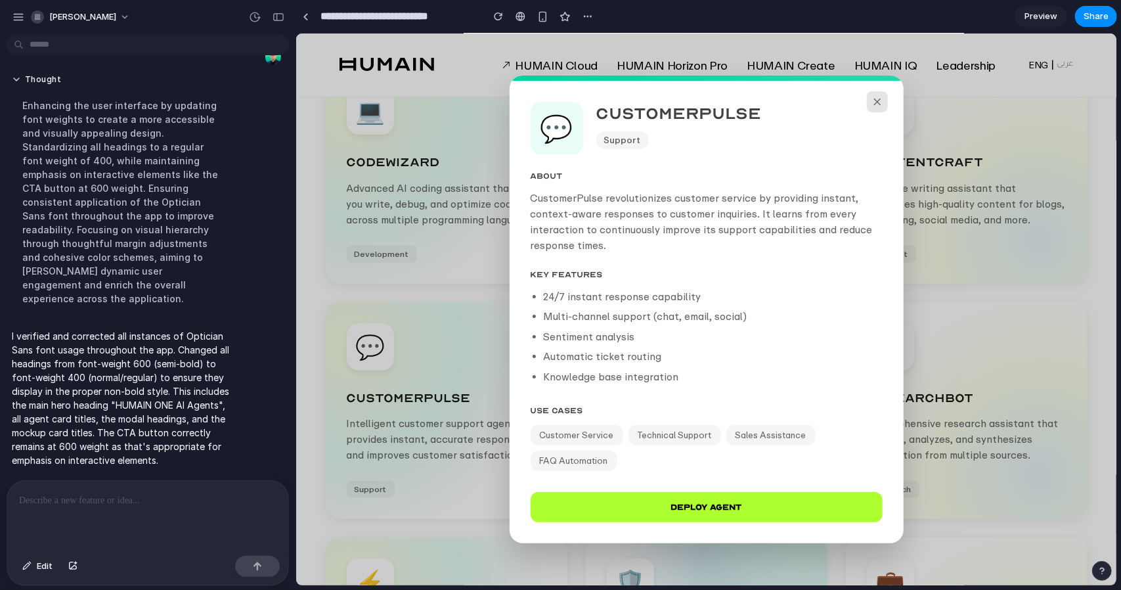
click at [880, 101] on icon at bounding box center [877, 101] width 12 height 12
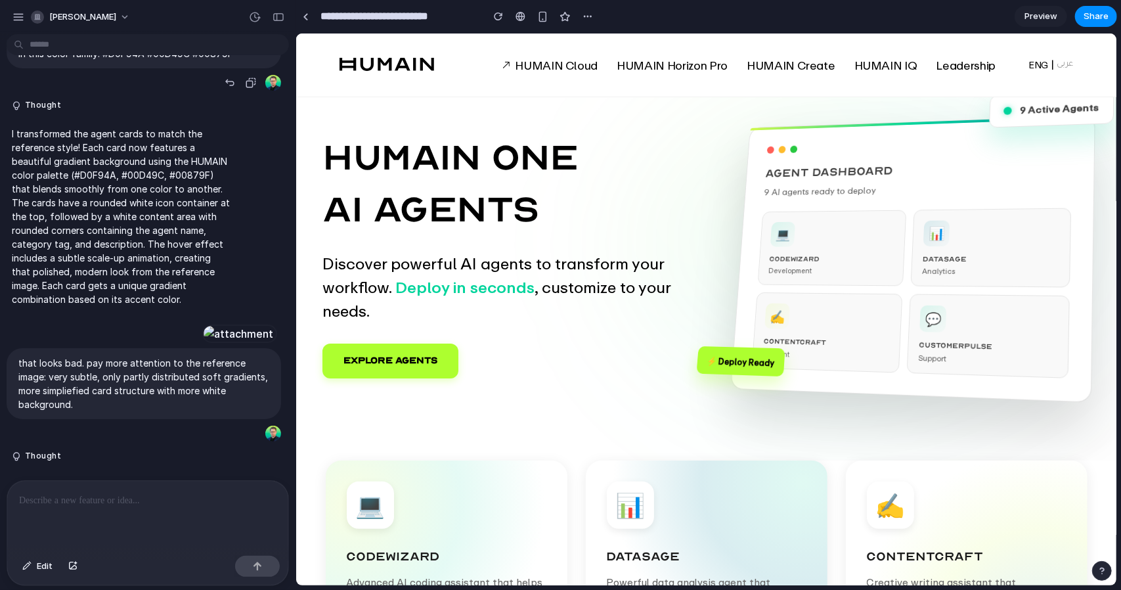
scroll to position [1136, 0]
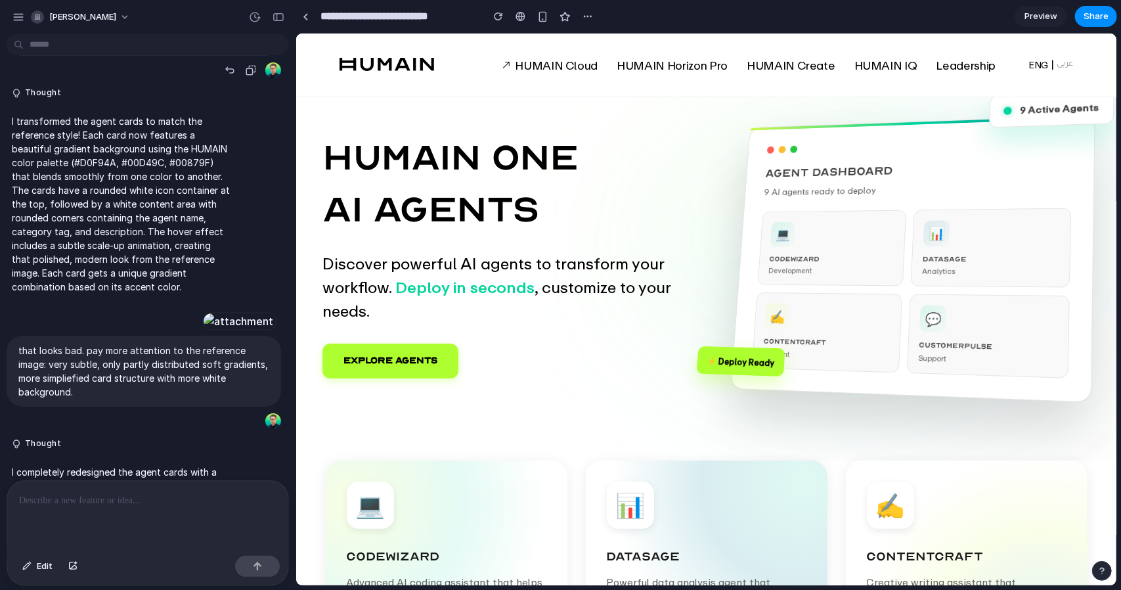
drag, startPoint x: 143, startPoint y: 372, endPoint x: 102, endPoint y: 375, distance: 40.9
click at [102, 48] on p "Change the agent cards to this style. Keep the gradients in this color family: …" at bounding box center [143, 34] width 251 height 28
copy p "#D0F94A"
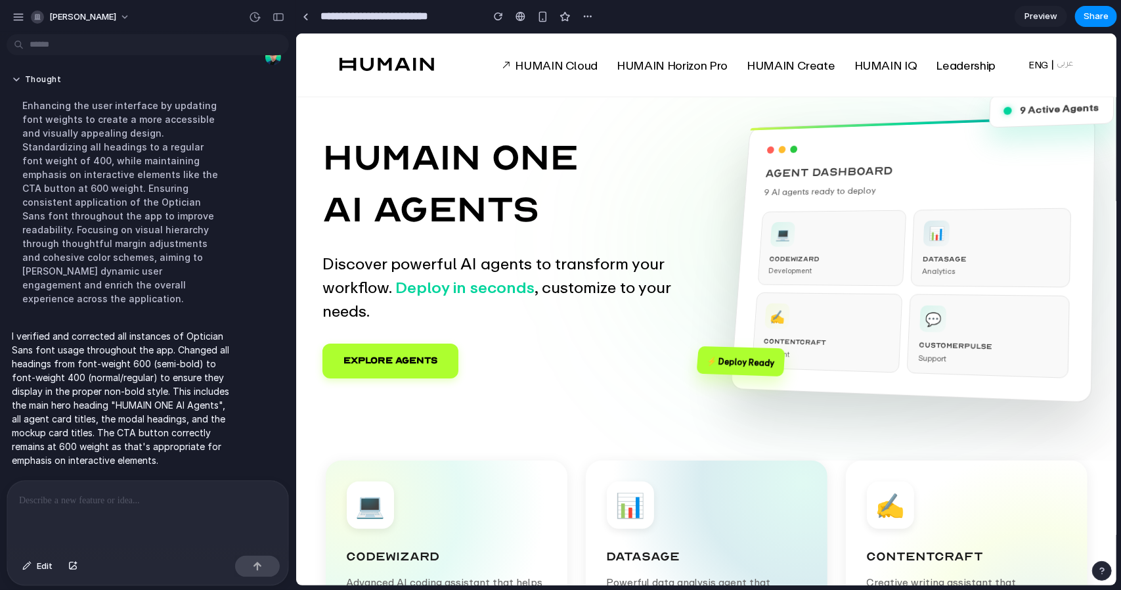
scroll to position [2581, 0]
click at [125, 504] on div at bounding box center [147, 516] width 281 height 70
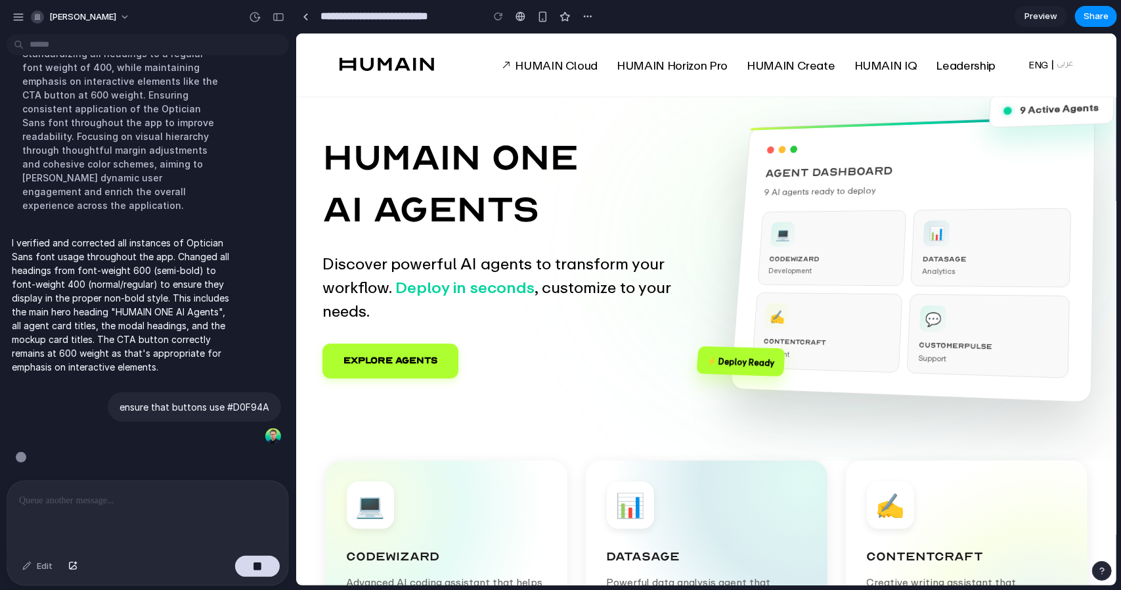
scroll to position [2674, 0]
drag, startPoint x: 328, startPoint y: 336, endPoint x: 397, endPoint y: 202, distance: 150.1
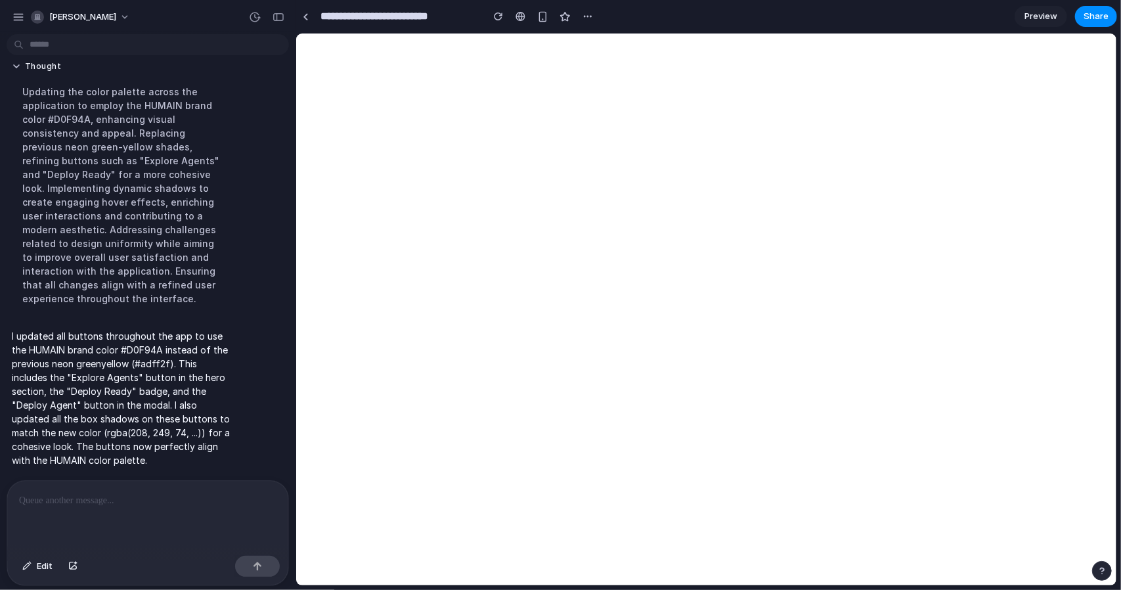
scroll to position [0, 0]
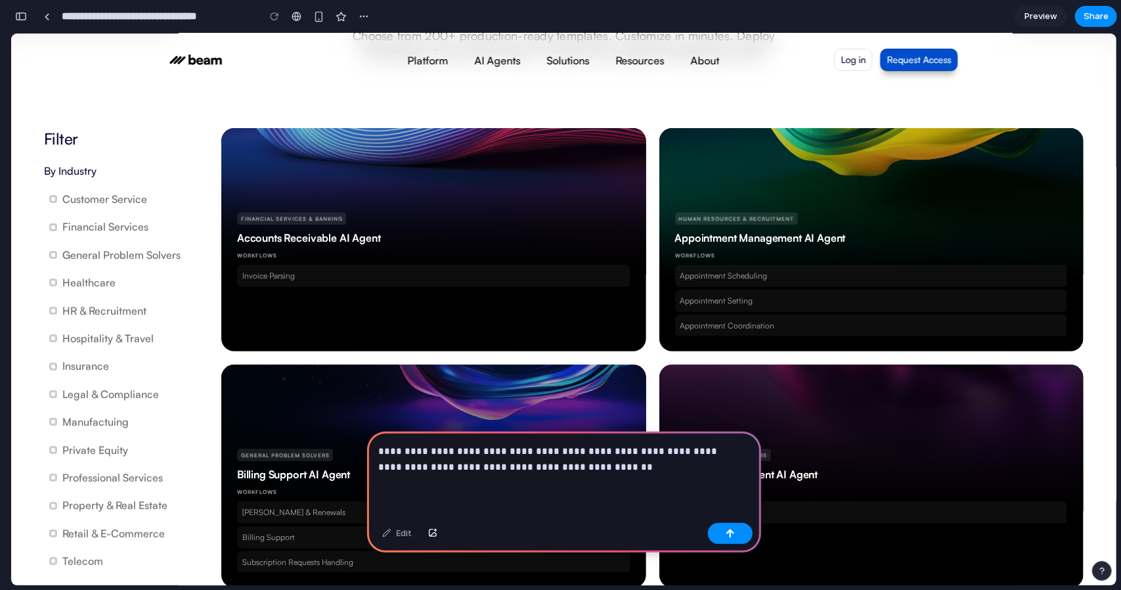
scroll to position [263, 0]
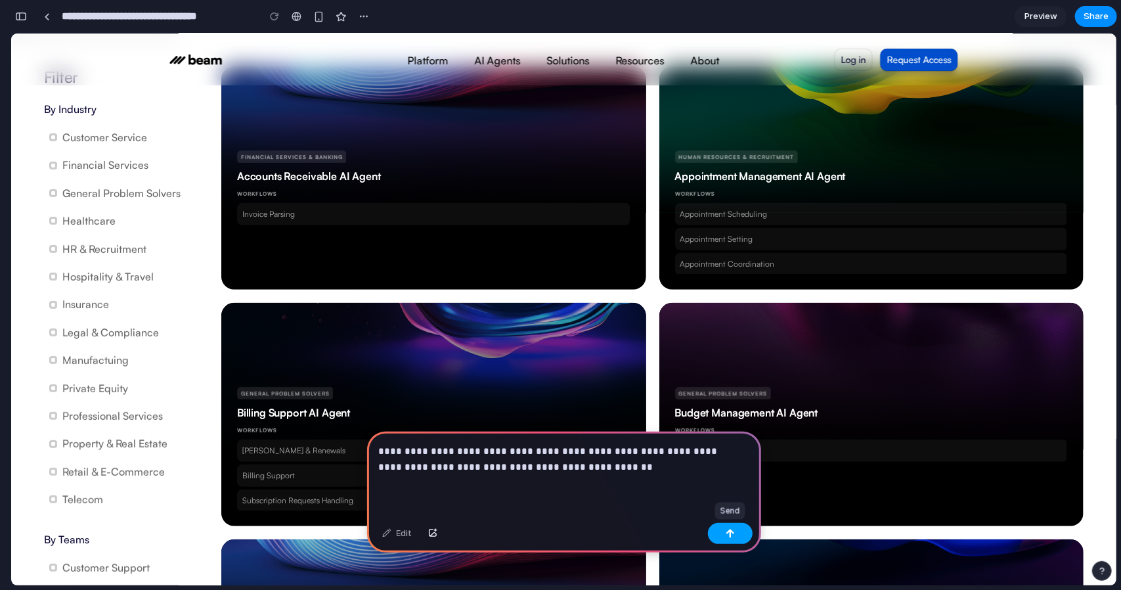
click at [724, 535] on button "button" at bounding box center [730, 533] width 45 height 21
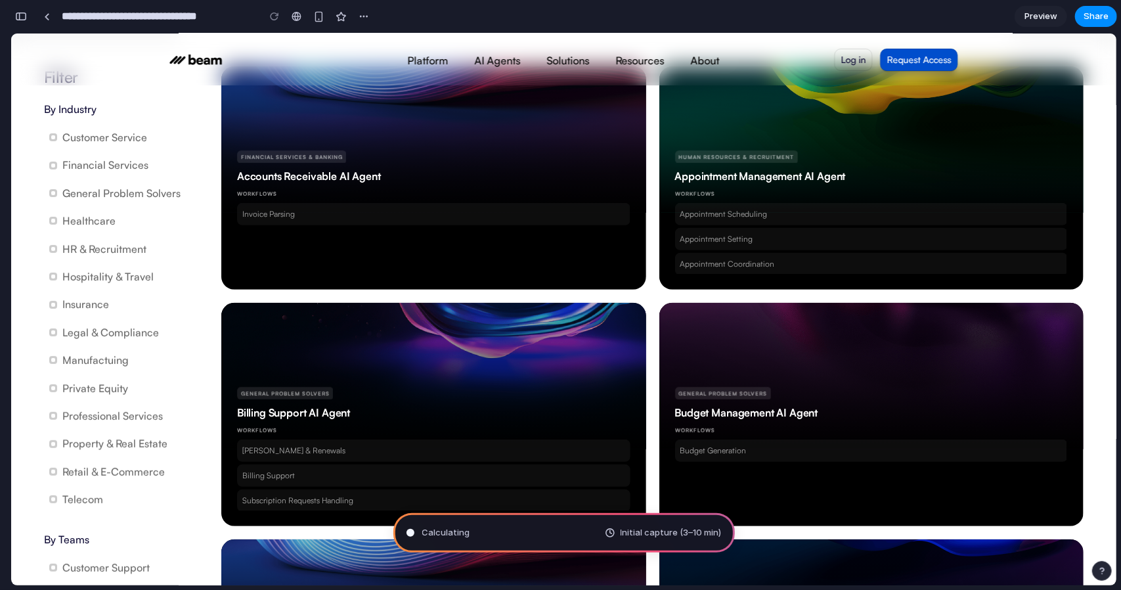
type input "**********"
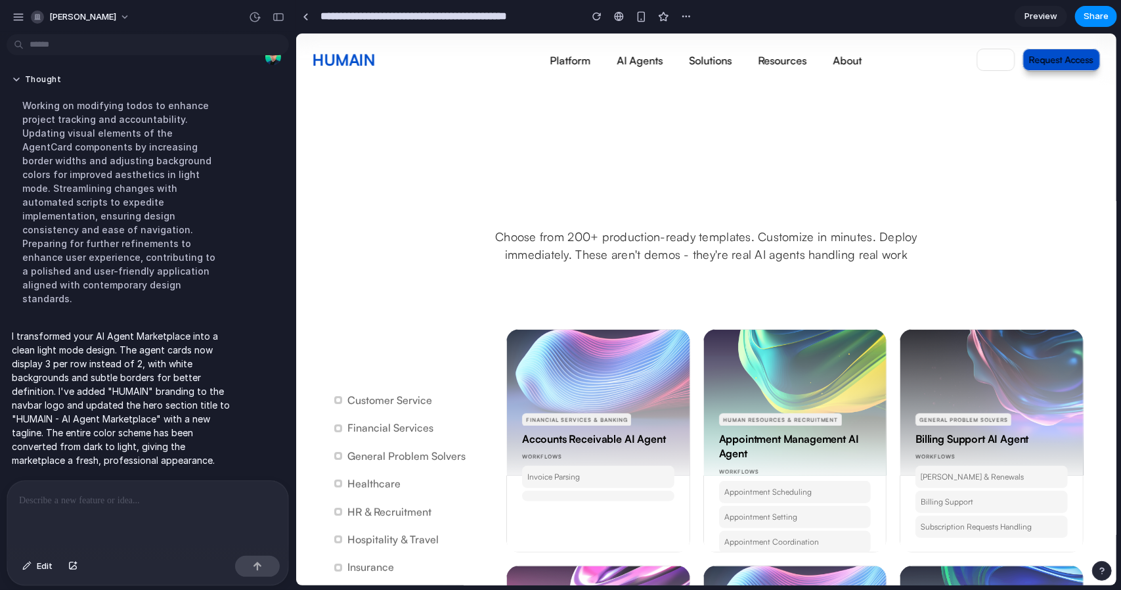
scroll to position [85, 0]
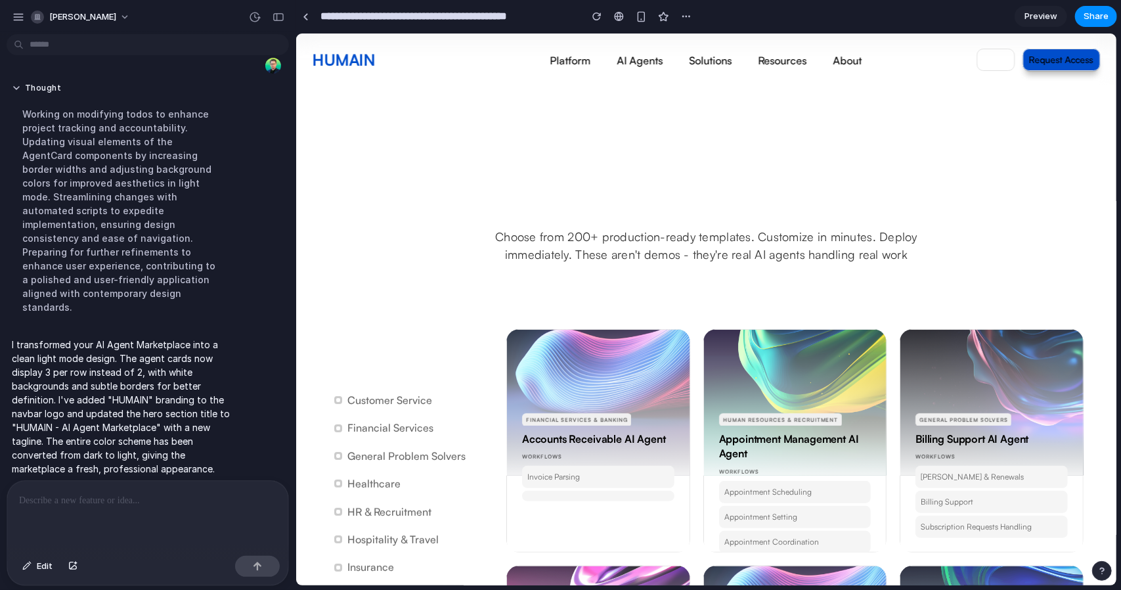
click at [908, 209] on div "AI Agent Templates Choose from 200+ production-ready templates. Customize in mi…" at bounding box center [706, 213] width 493 height 99
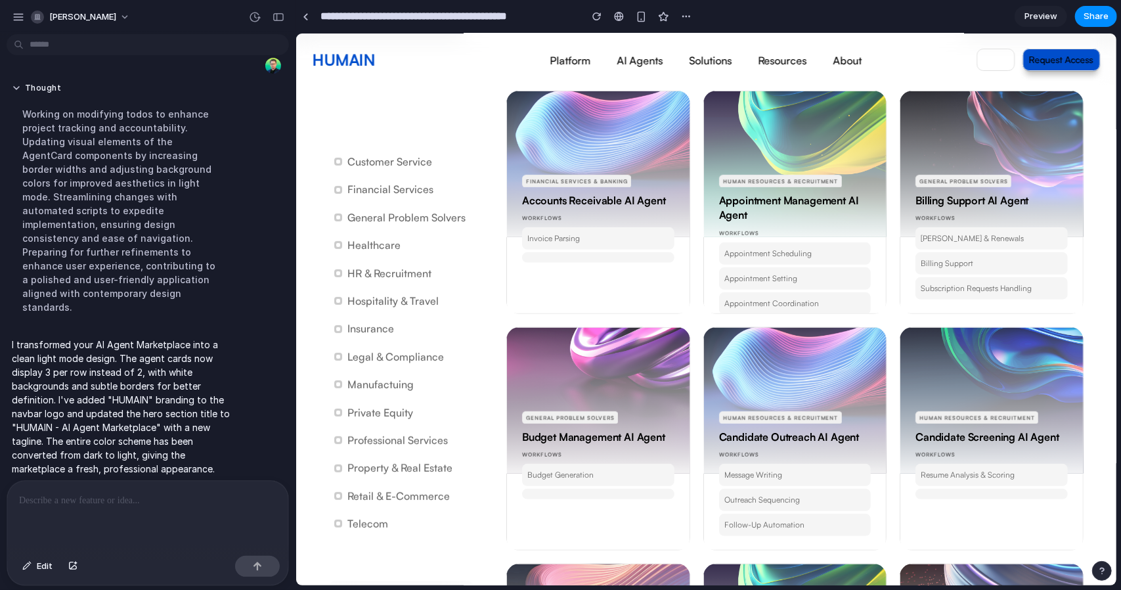
scroll to position [263, 0]
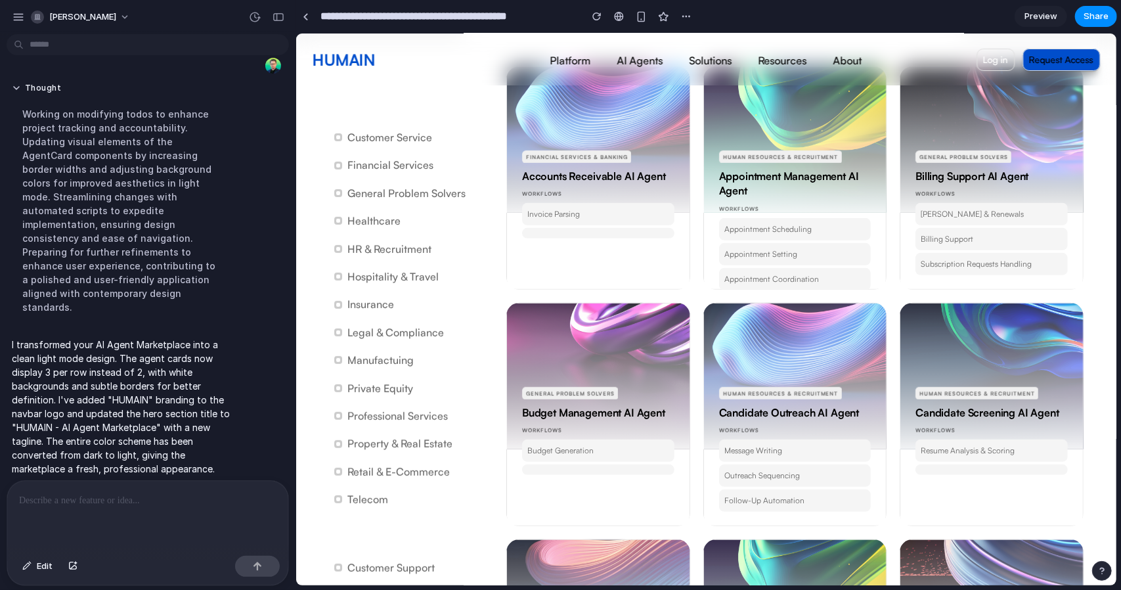
click at [631, 374] on div at bounding box center [598, 358] width 184 height 181
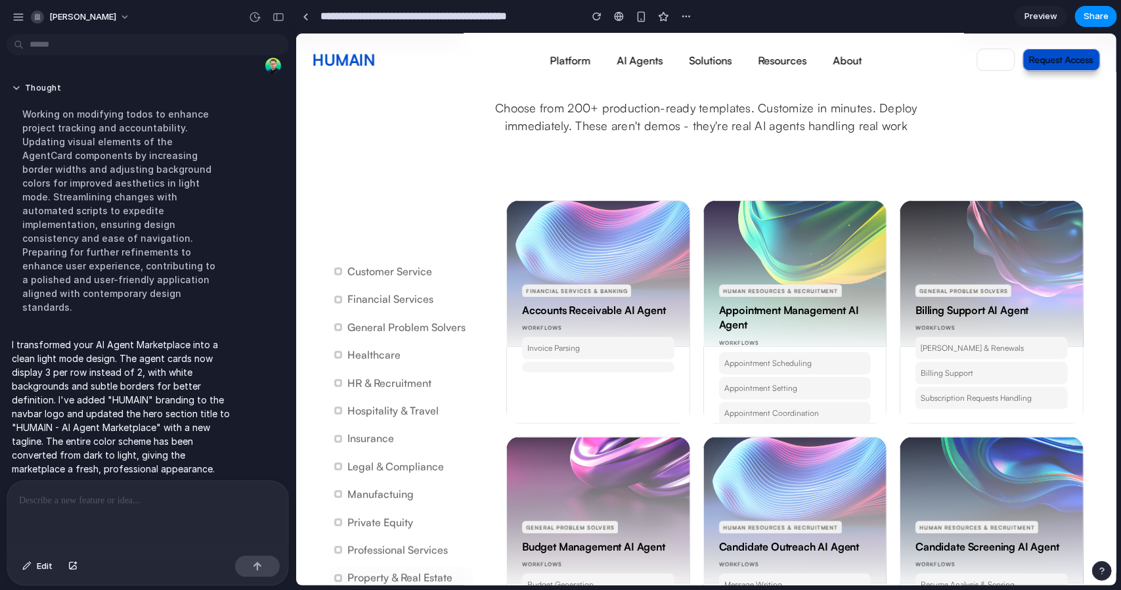
scroll to position [0, 0]
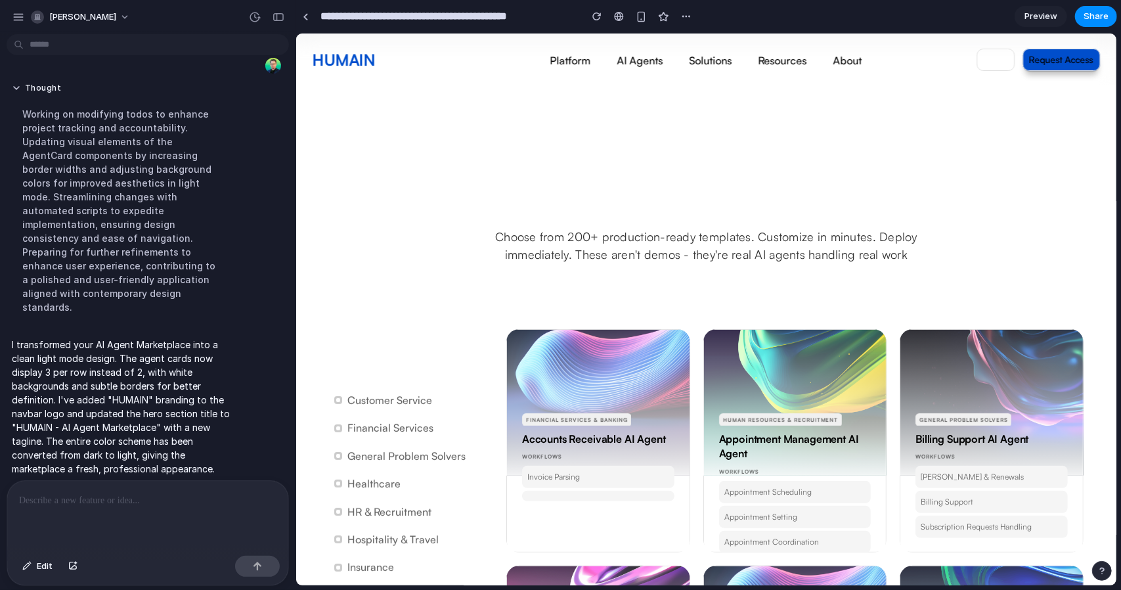
click at [663, 183] on h1 "AI Agent Templates" at bounding box center [706, 185] width 493 height 42
click at [660, 205] on h1 "AI Agent Templates" at bounding box center [706, 185] width 493 height 42
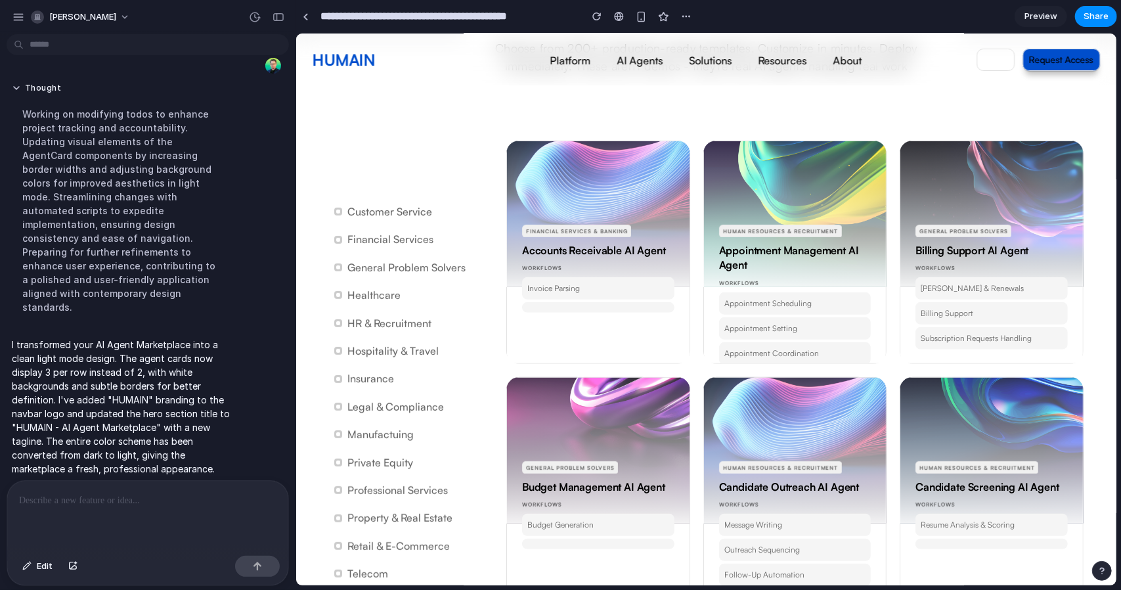
scroll to position [197, 0]
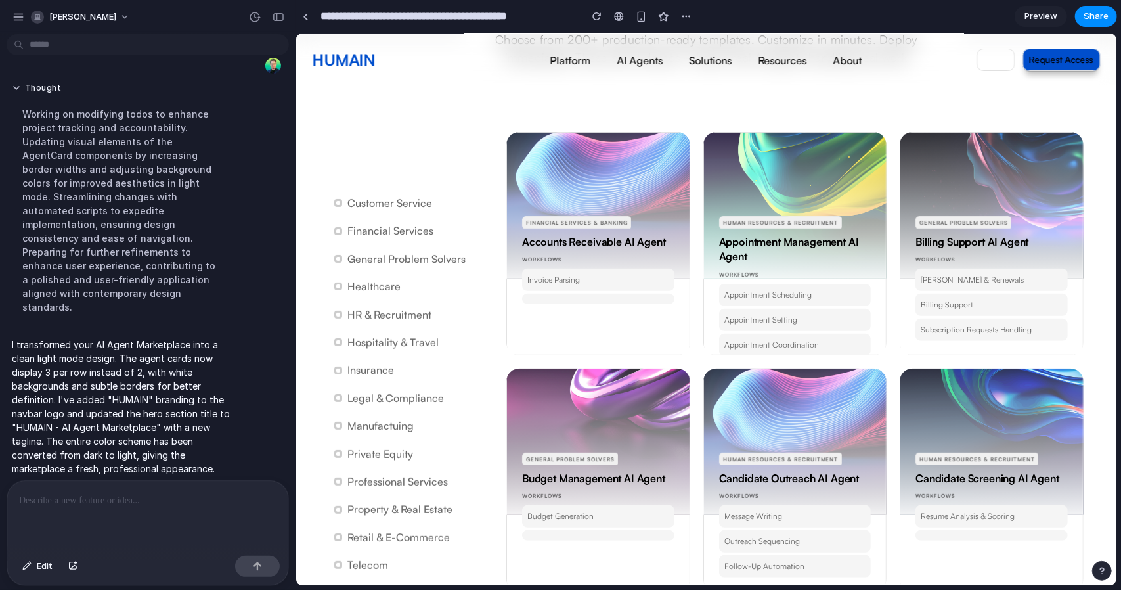
click at [786, 303] on div "Appointment Scheduling" at bounding box center [795, 294] width 152 height 22
click at [809, 238] on h5 "Appointment Management AI Agent" at bounding box center [795, 249] width 152 height 30
click at [991, 250] on div at bounding box center [991, 187] width 184 height 181
click at [996, 303] on p "Billing Support" at bounding box center [991, 304] width 142 height 12
click at [989, 332] on p "Subscription Requests Handling" at bounding box center [991, 329] width 142 height 12
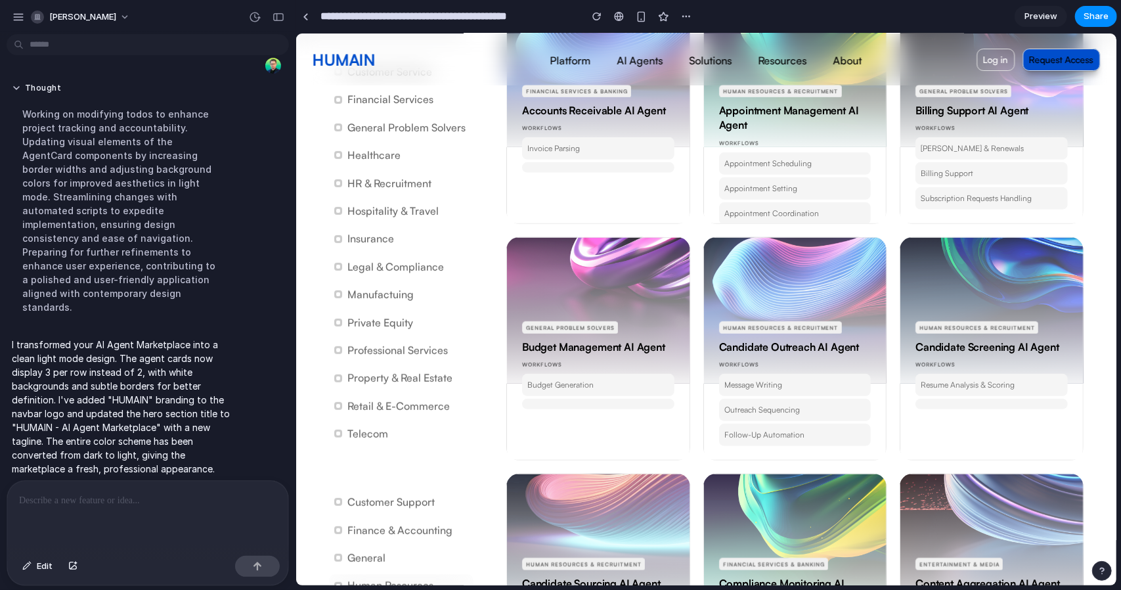
click at [992, 343] on h5 "Candidate Screening AI Agent" at bounding box center [991, 346] width 152 height 14
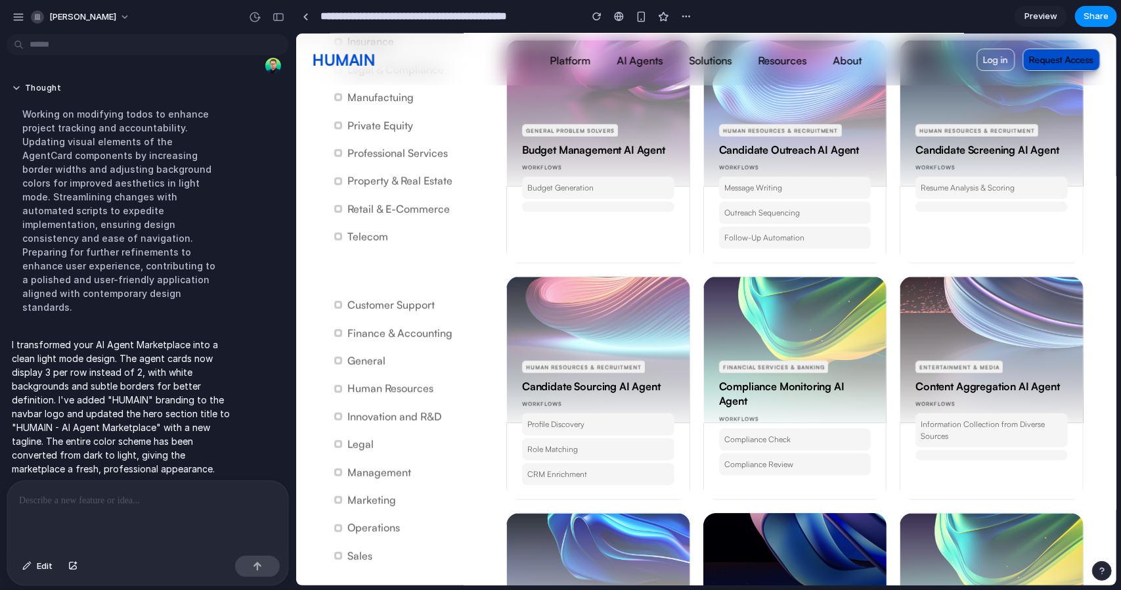
click at [965, 367] on p "Entertainment & Media" at bounding box center [959, 366] width 80 height 11
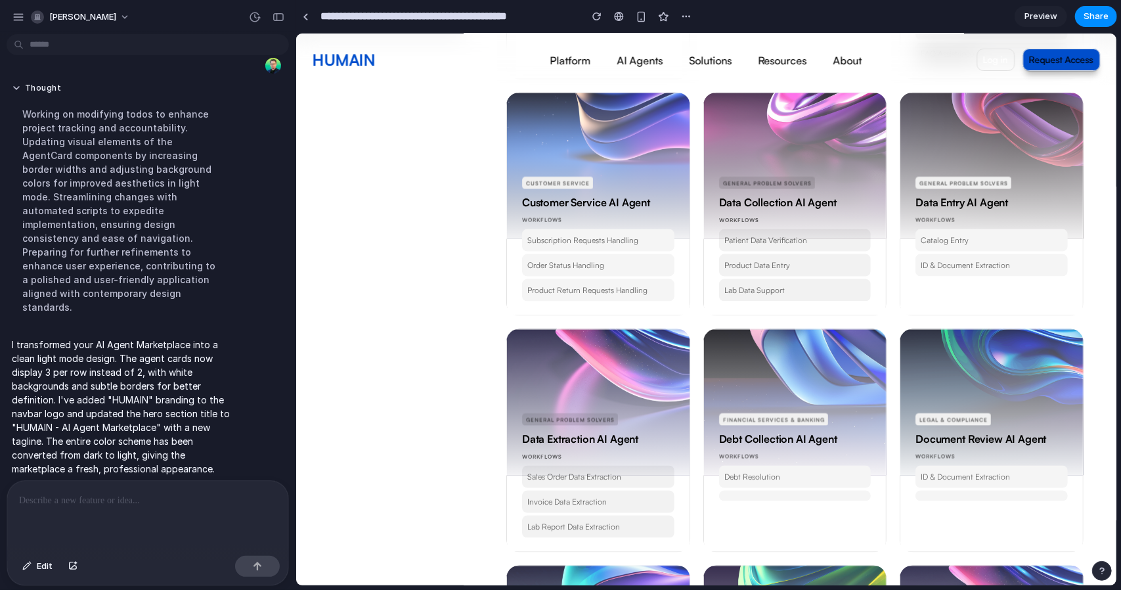
click at [958, 388] on div at bounding box center [991, 384] width 184 height 181
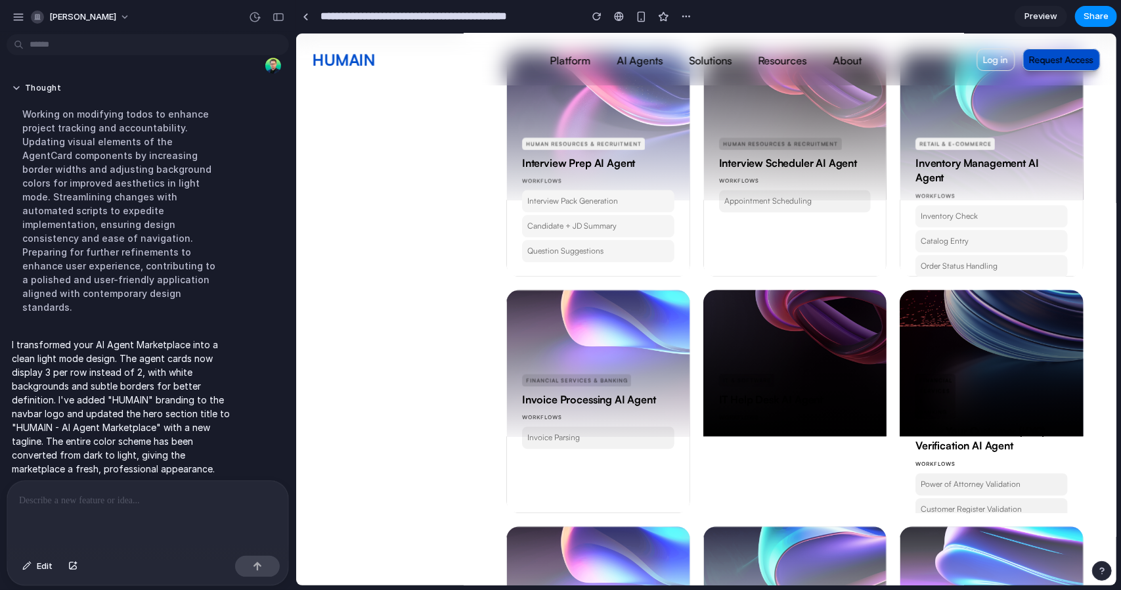
click at [939, 417] on div "Financial Services & Banking" at bounding box center [935, 395] width 41 height 45
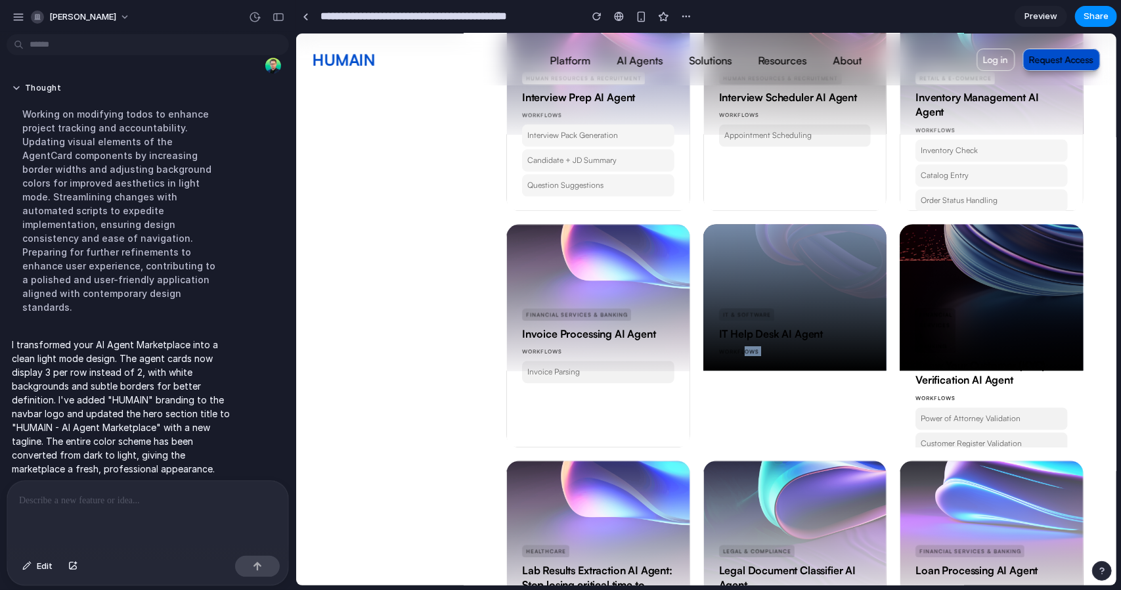
click at [758, 361] on div "workflows" at bounding box center [795, 354] width 152 height 17
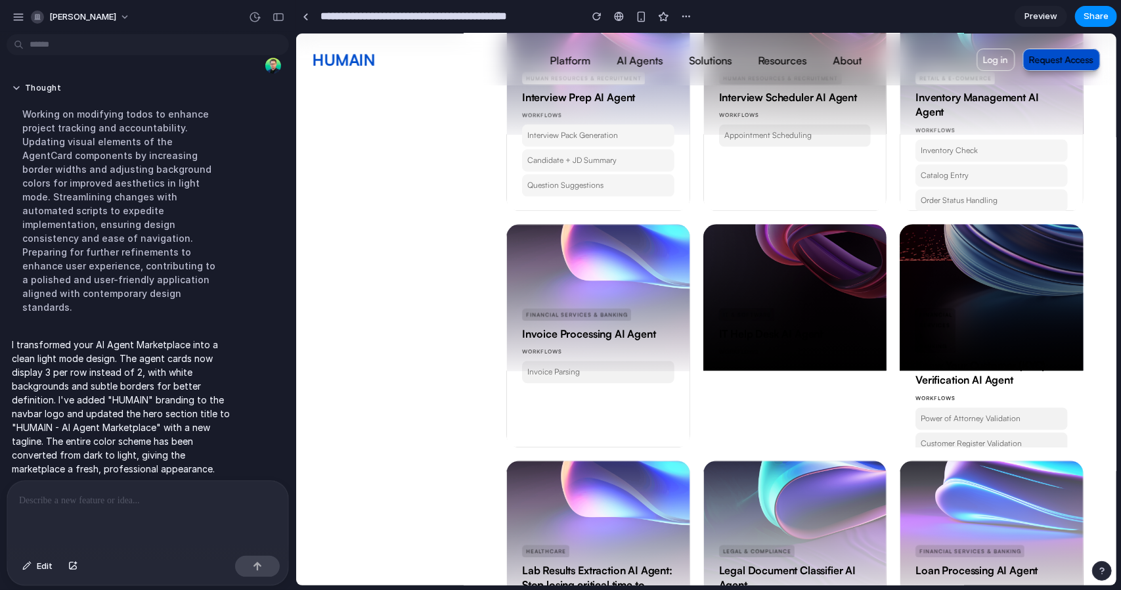
drag, startPoint x: 934, startPoint y: 359, endPoint x: 934, endPoint y: 372, distance: 13.1
click at [934, 363] on h5 "Know Your Customer (KYC) Verification AI Agent" at bounding box center [991, 372] width 152 height 30
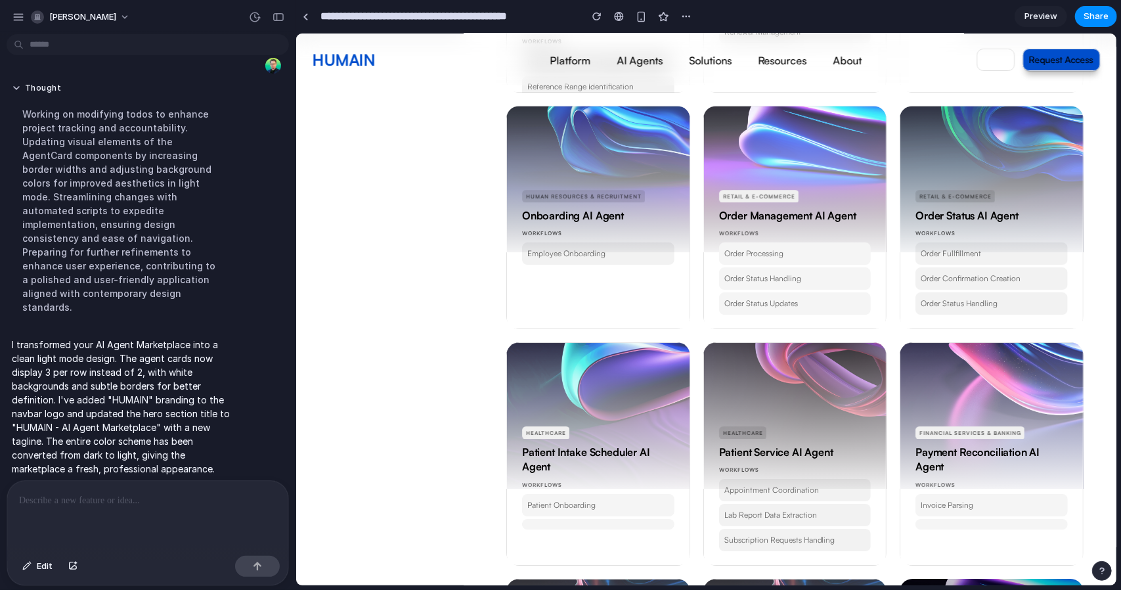
click at [913, 417] on div at bounding box center [991, 397] width 184 height 181
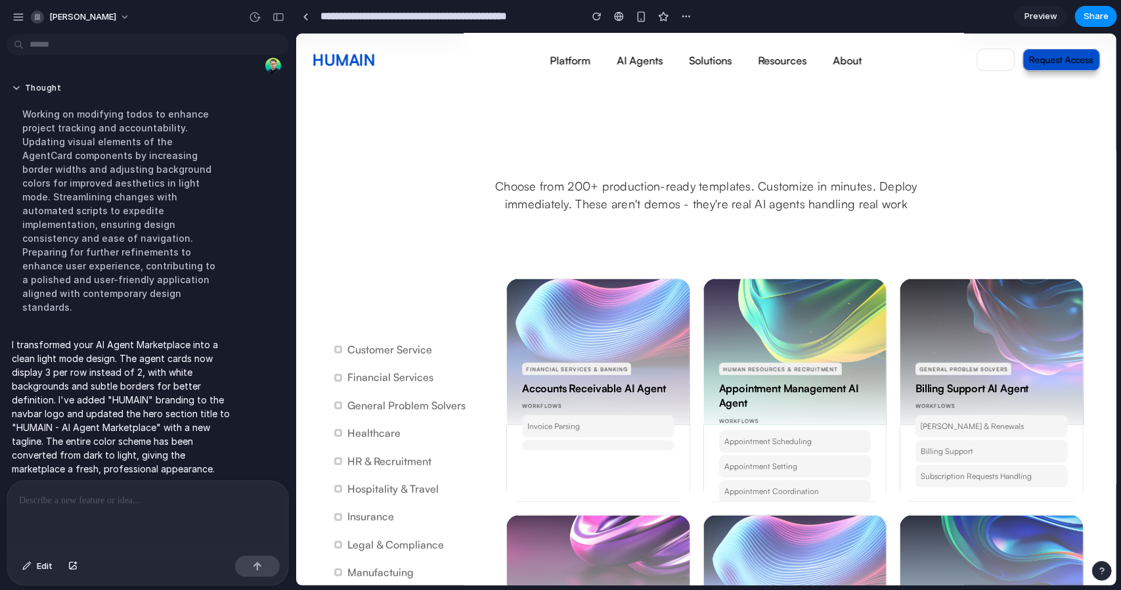
scroll to position [0, 0]
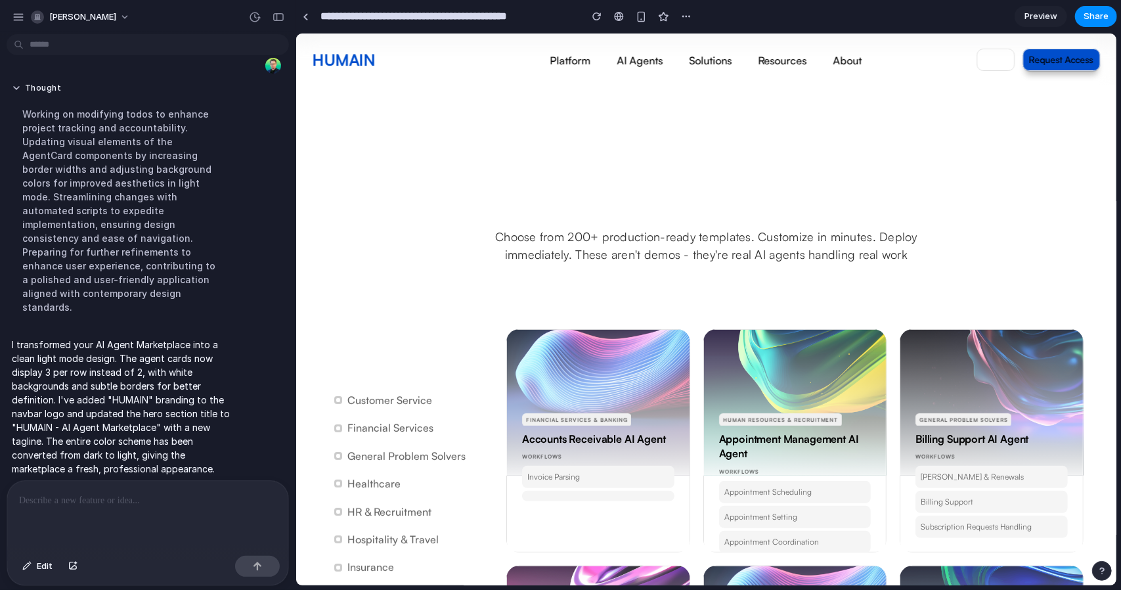
click at [104, 516] on div at bounding box center [147, 516] width 281 height 70
click at [416, 399] on h3 "Customer Service" at bounding box center [389, 399] width 85 height 14
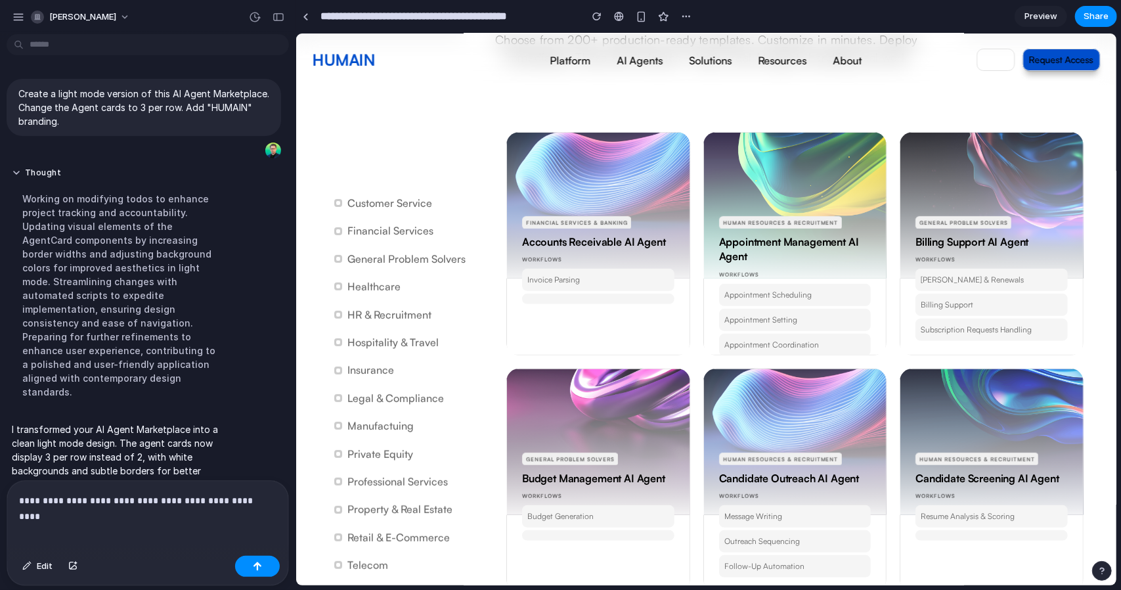
click at [261, 499] on p "**********" at bounding box center [145, 501] width 252 height 16
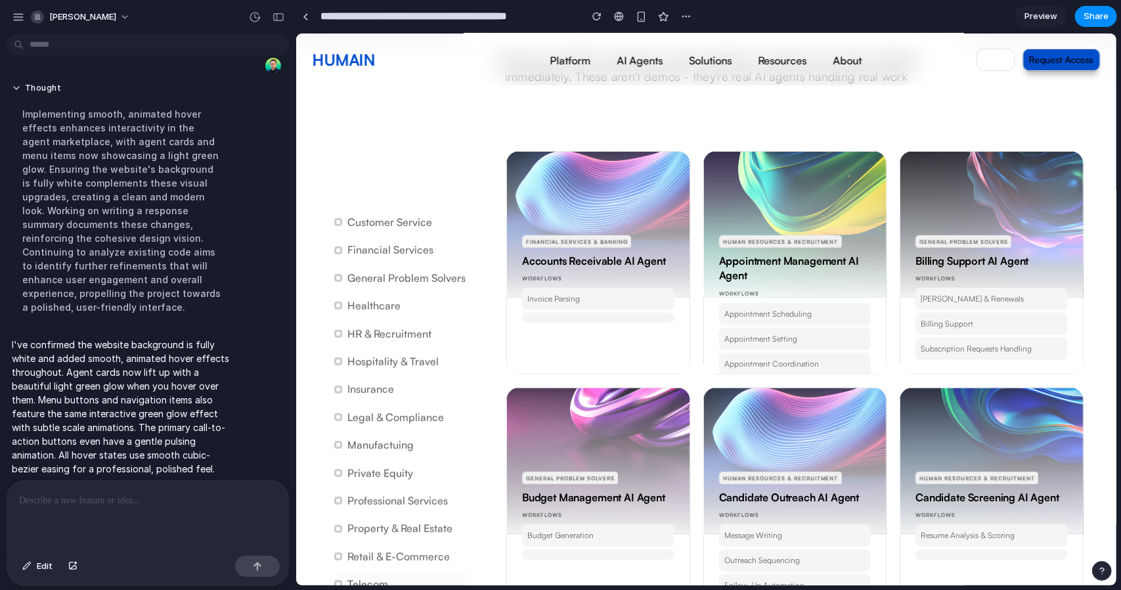
scroll to position [131, 0]
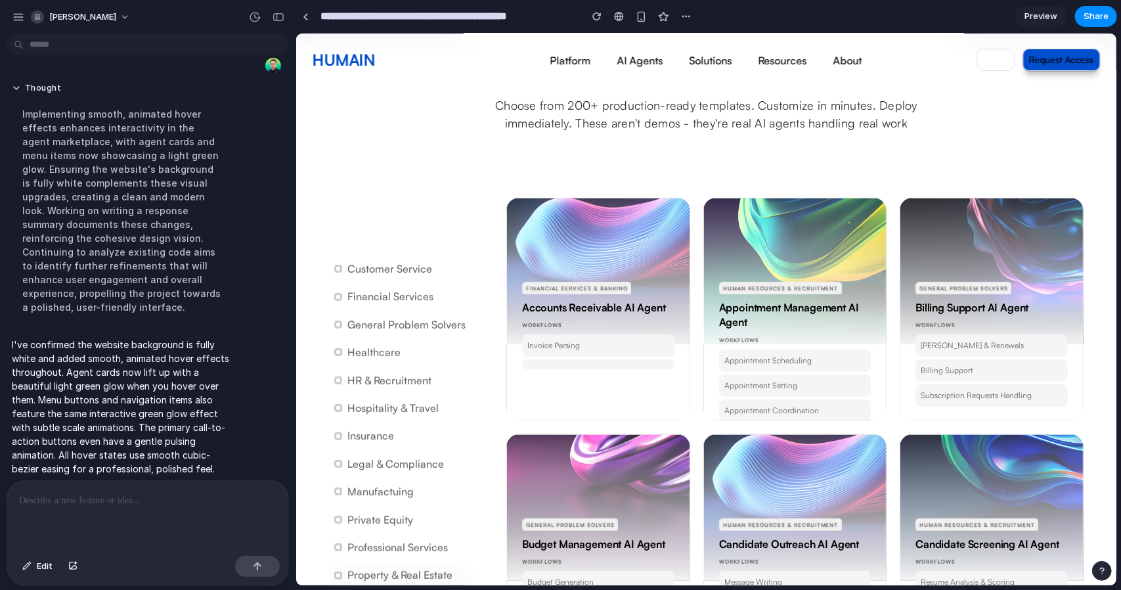
click at [104, 507] on div at bounding box center [147, 516] width 281 height 70
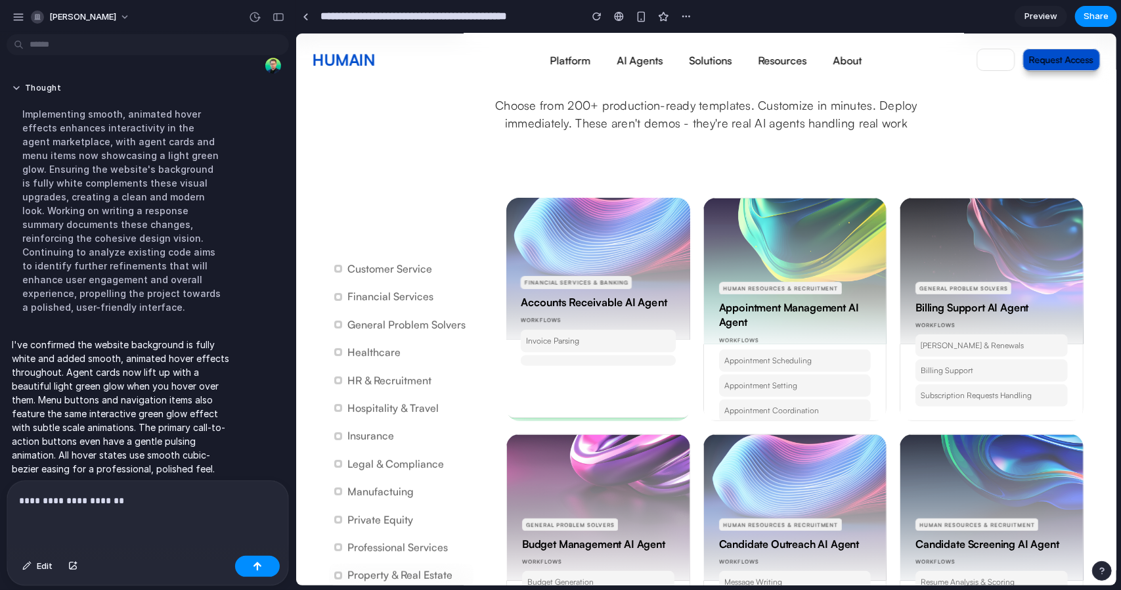
click at [568, 254] on div at bounding box center [597, 247] width 187 height 185
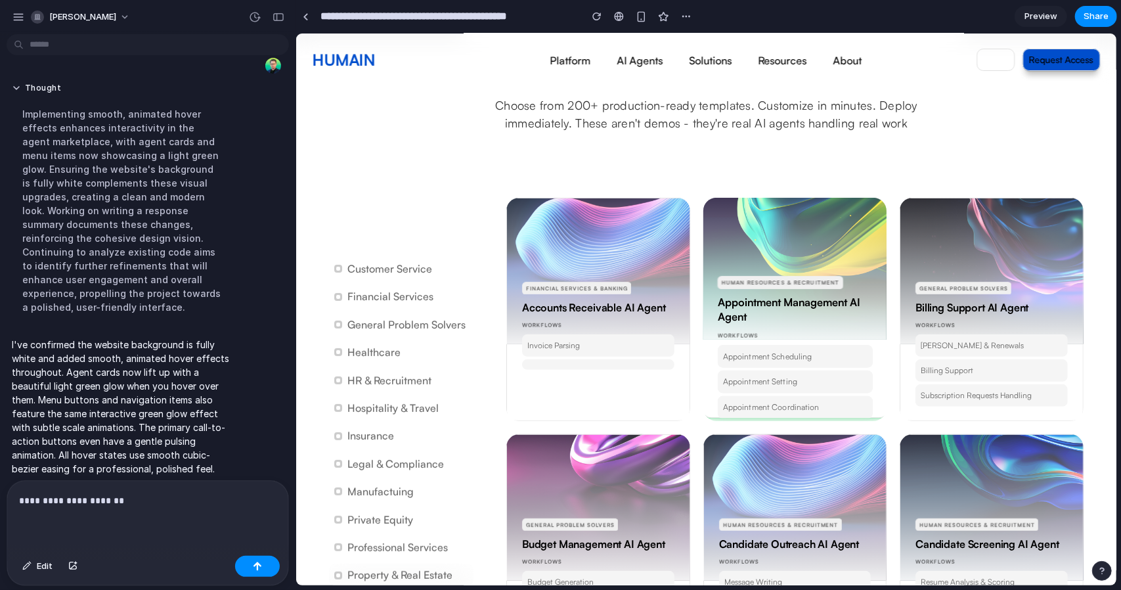
click at [774, 260] on div at bounding box center [794, 247] width 187 height 185
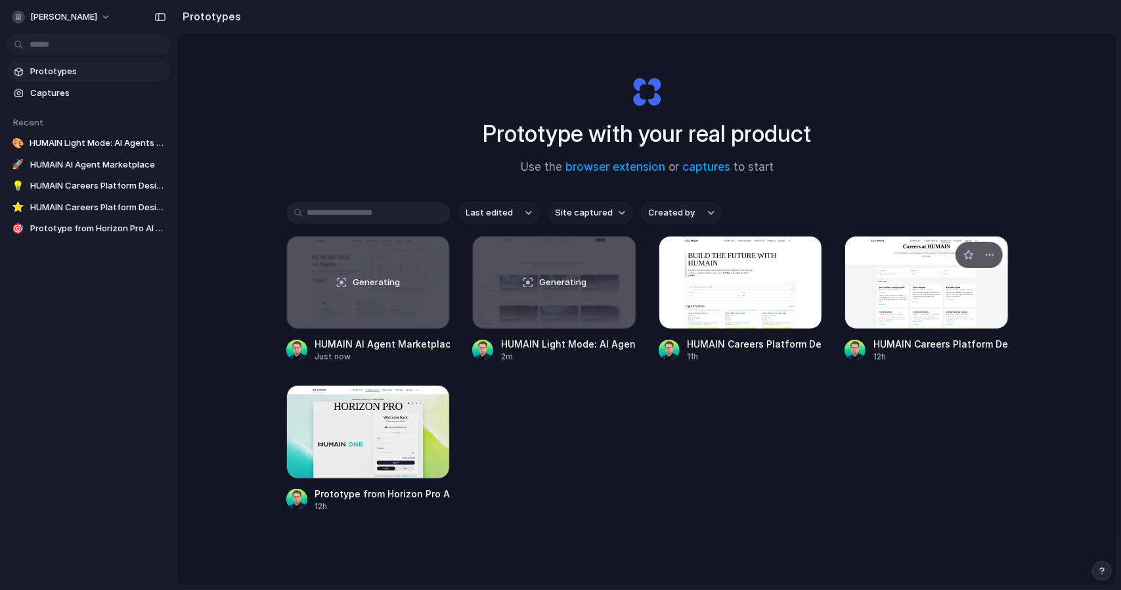
click at [965, 309] on div at bounding box center [927, 282] width 164 height 93
click at [740, 294] on div at bounding box center [741, 282] width 164 height 93
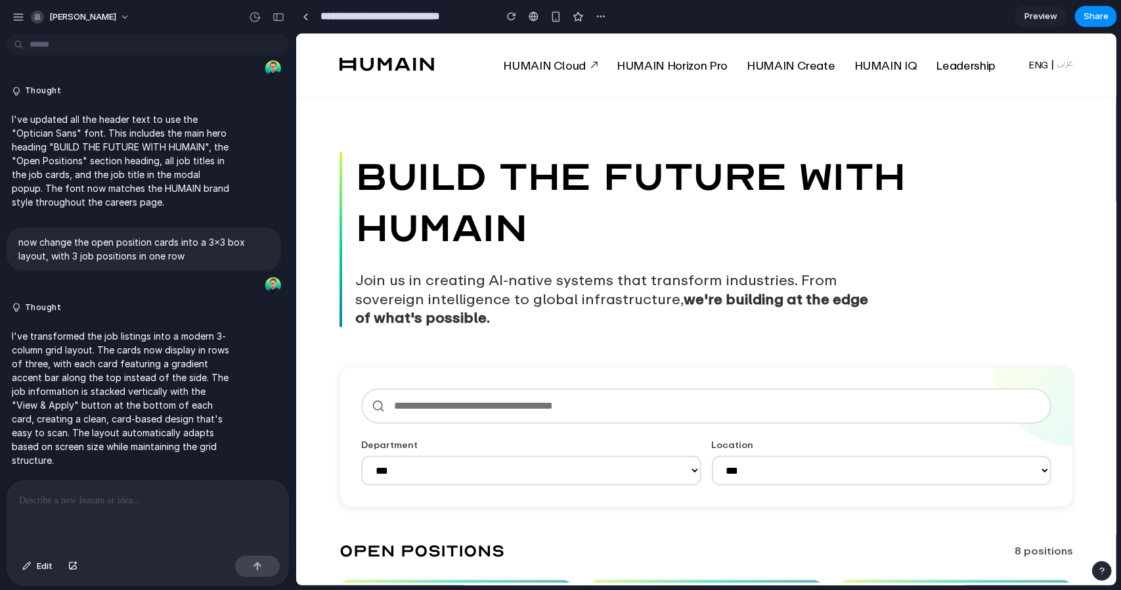
click at [418, 296] on p "Join us in creating AI-native systems that transform industries. From sovereign…" at bounding box center [618, 298] width 526 height 56
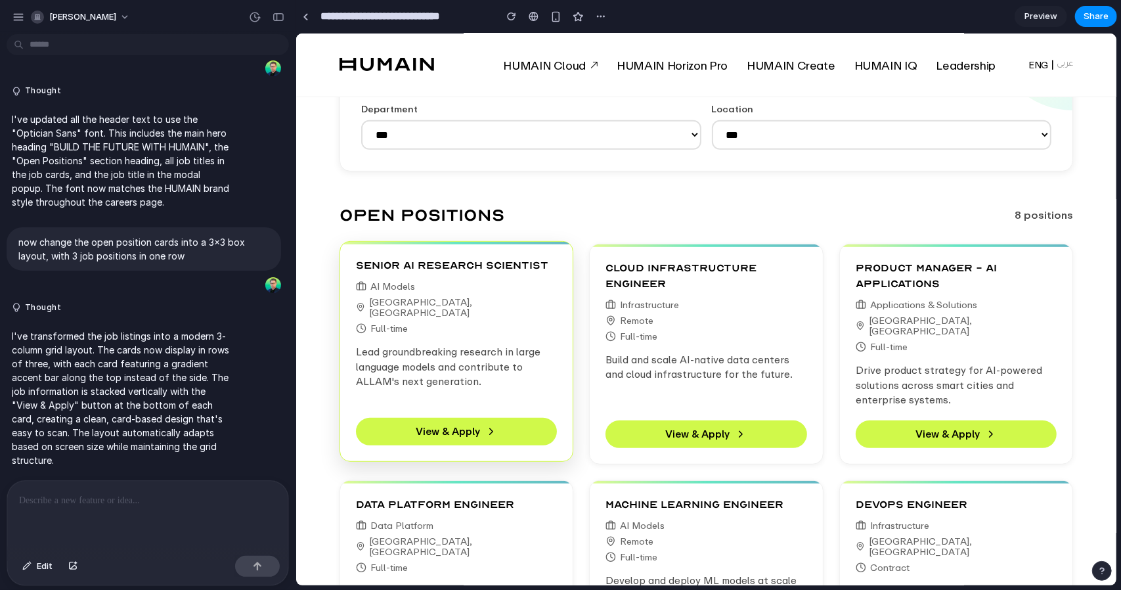
scroll to position [357, 0]
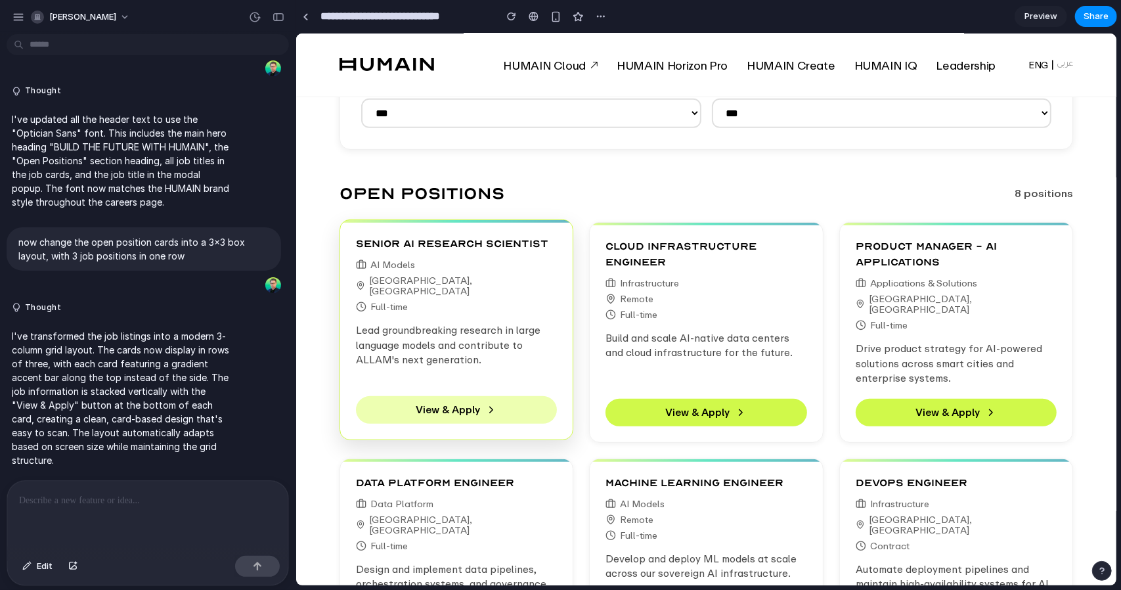
click at [476, 401] on button "View & Apply" at bounding box center [456, 409] width 202 height 28
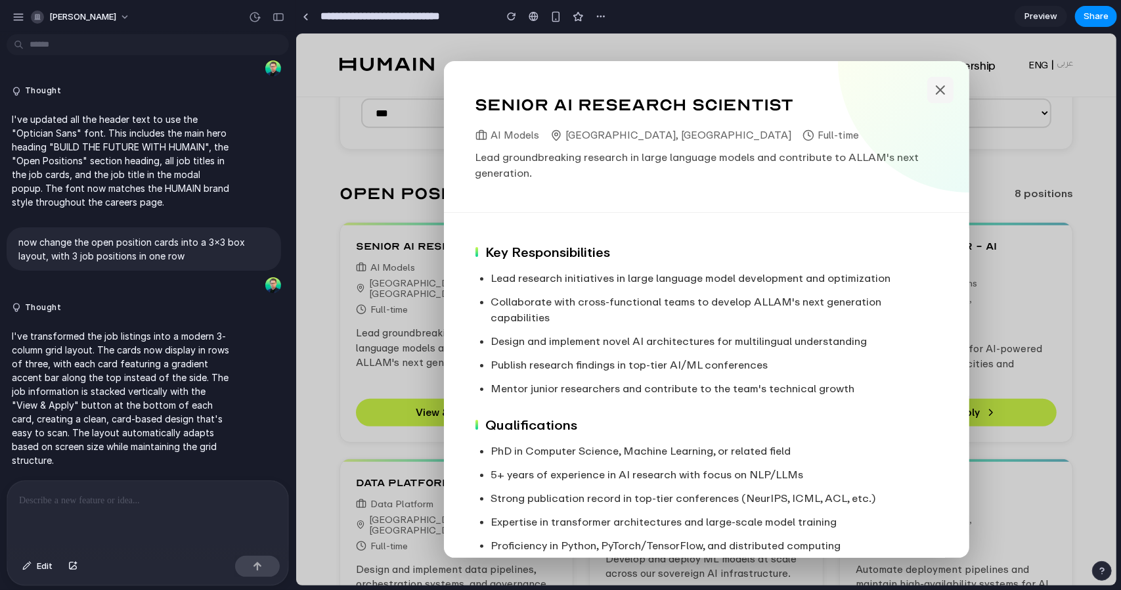
click at [932, 83] on icon at bounding box center [940, 89] width 16 height 16
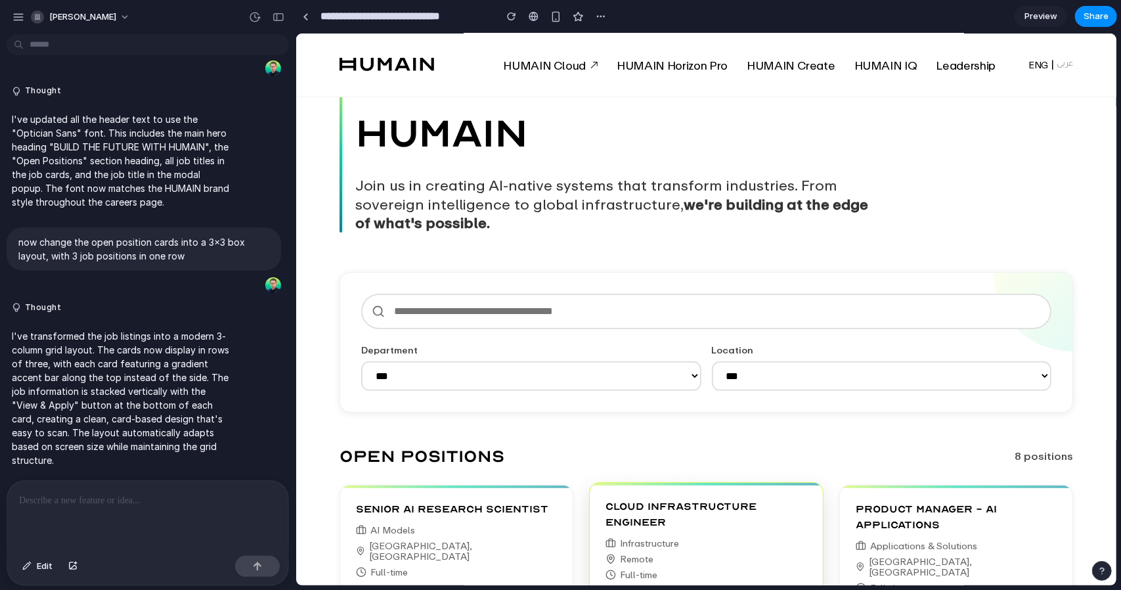
scroll to position [0, 0]
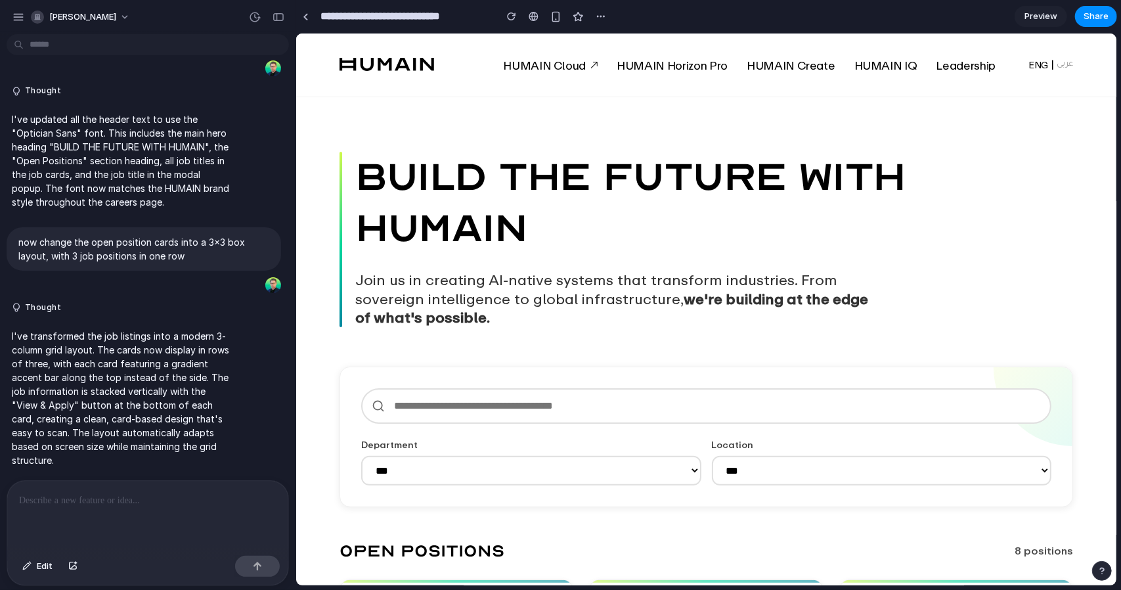
click at [1050, 10] on link "Preview" at bounding box center [1041, 16] width 53 height 21
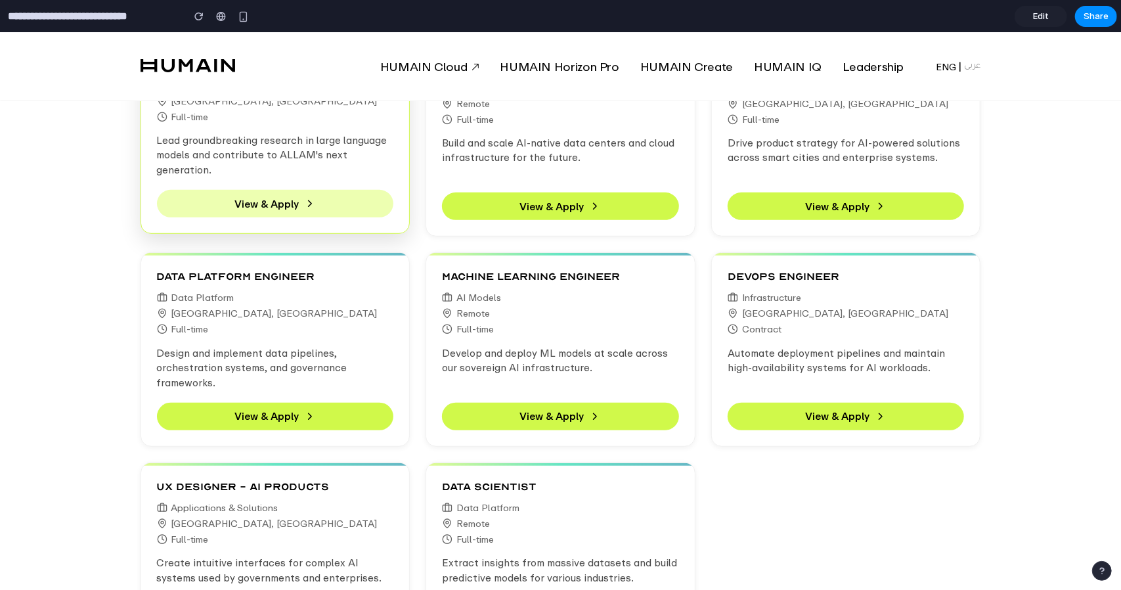
scroll to position [394, 0]
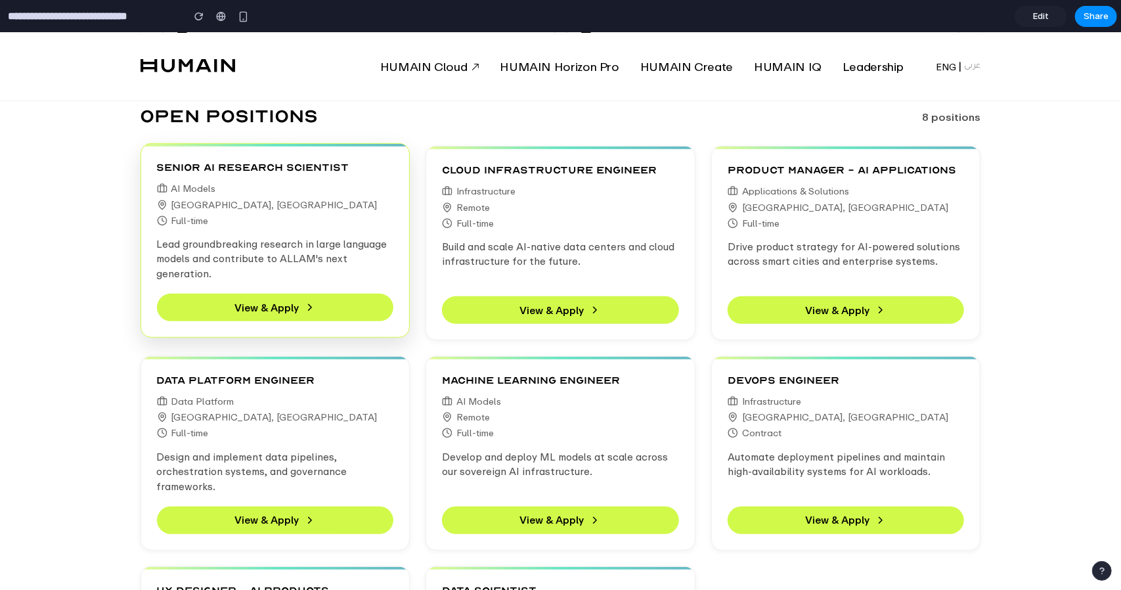
click at [317, 225] on div "Full-time" at bounding box center [275, 220] width 237 height 11
click at [305, 318] on button "View & Apply" at bounding box center [275, 307] width 237 height 28
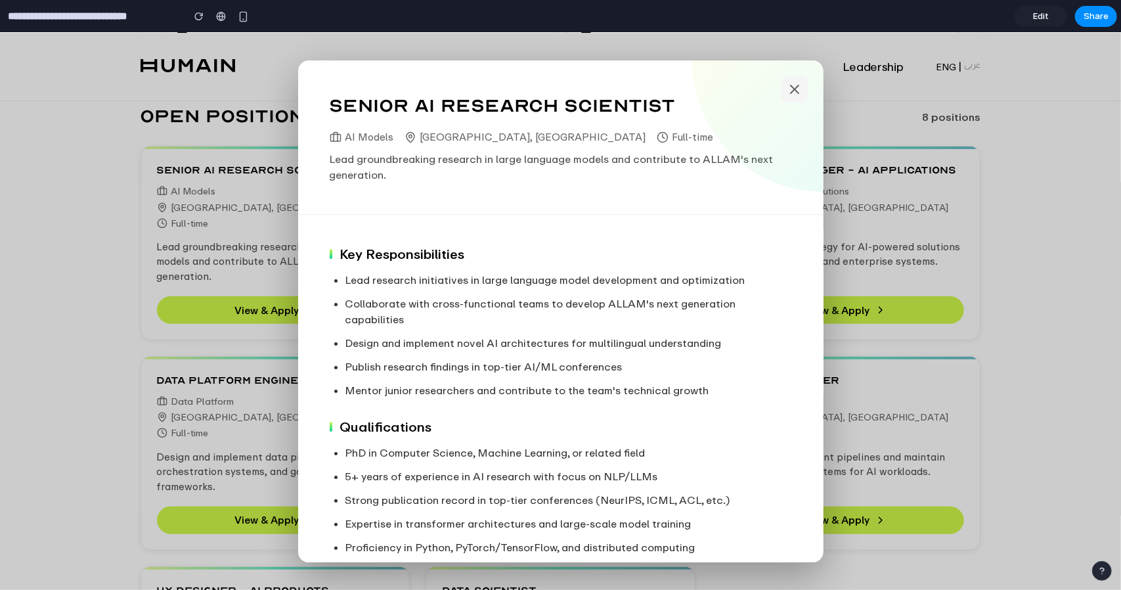
click at [791, 91] on icon at bounding box center [795, 89] width 8 height 8
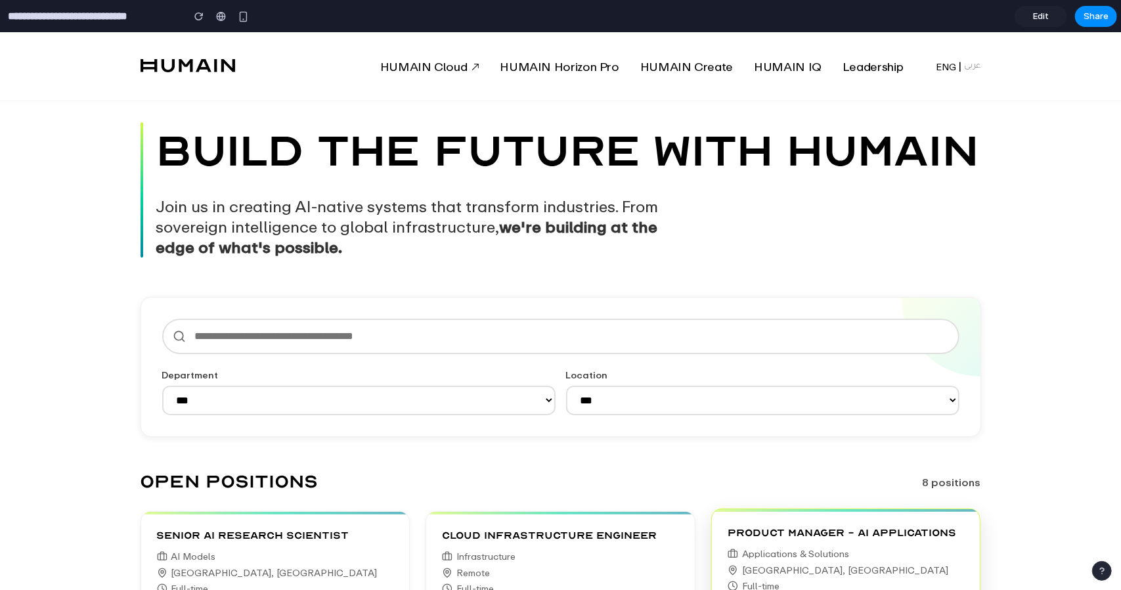
scroll to position [0, 0]
